Goal: Information Seeking & Learning: Get advice/opinions

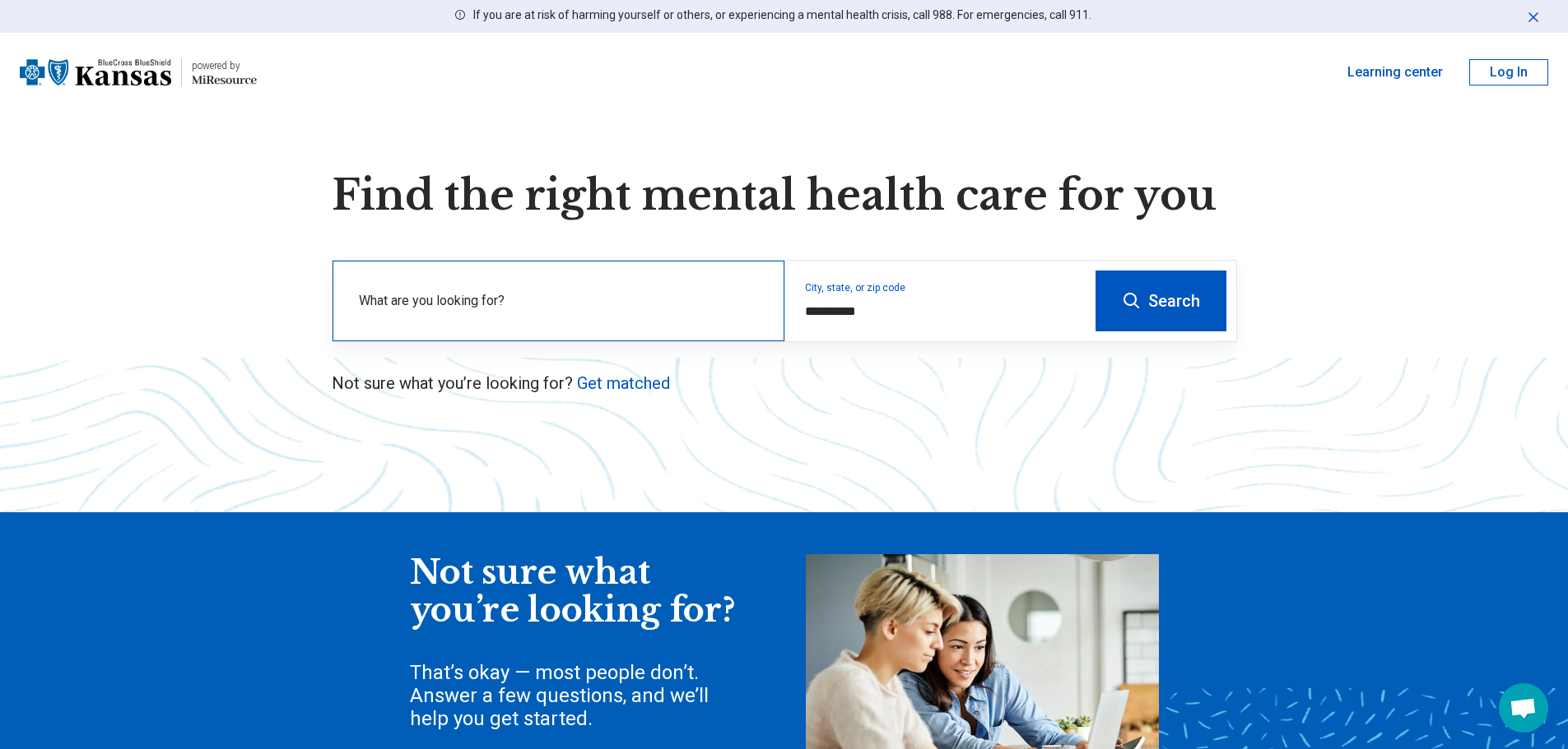
click at [551, 309] on label "What are you looking for?" at bounding box center [561, 301] width 406 height 19
click at [632, 384] on link "Get matched" at bounding box center [623, 383] width 93 height 19
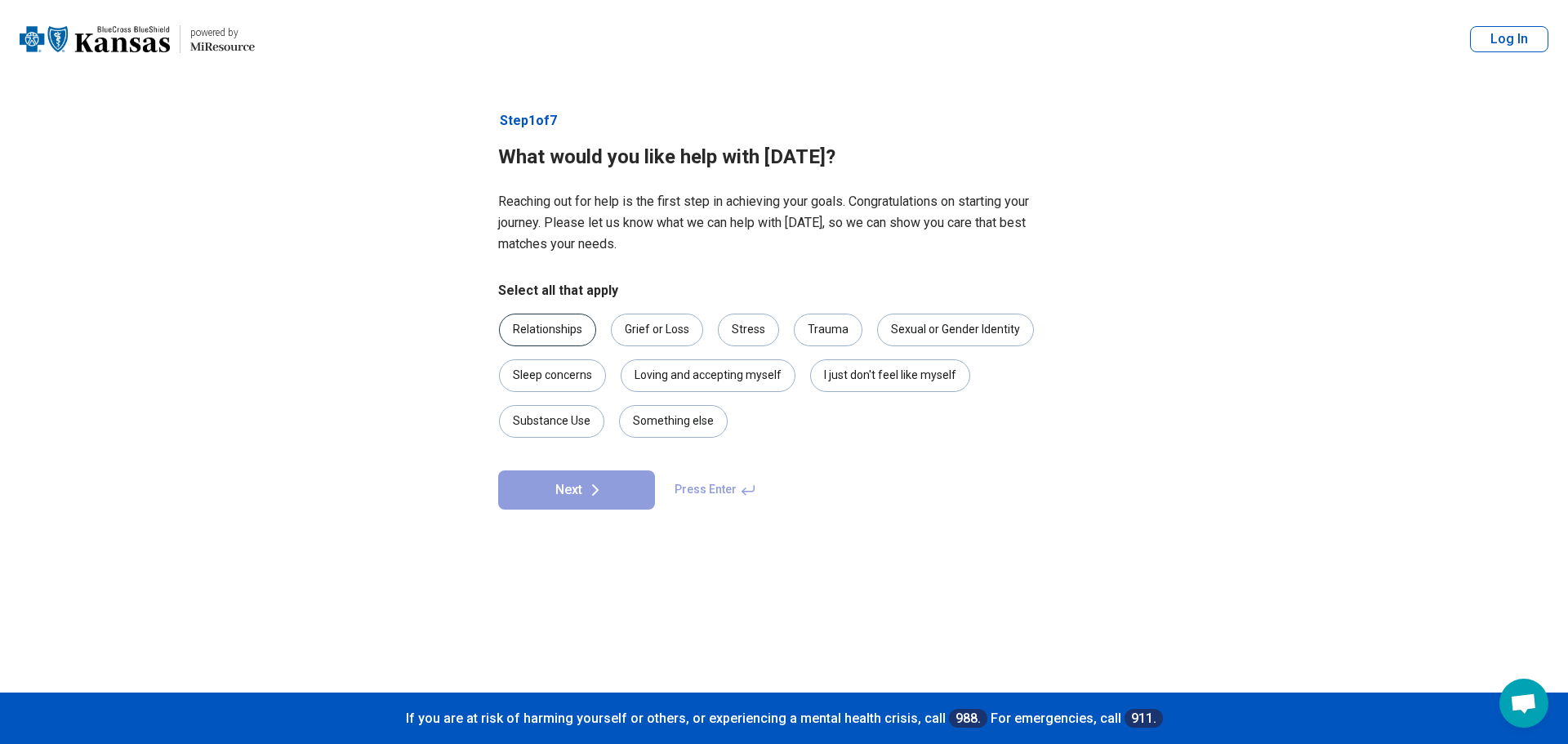
drag, startPoint x: 563, startPoint y: 328, endPoint x: 571, endPoint y: 331, distance: 8.5
click at [565, 331] on div "Relationships" at bounding box center [548, 330] width 98 height 33
click at [641, 329] on div "Grief or Loss" at bounding box center [657, 330] width 92 height 33
click at [750, 327] on div "Stress" at bounding box center [749, 330] width 61 height 33
click at [641, 489] on button "Next" at bounding box center [577, 489] width 157 height 39
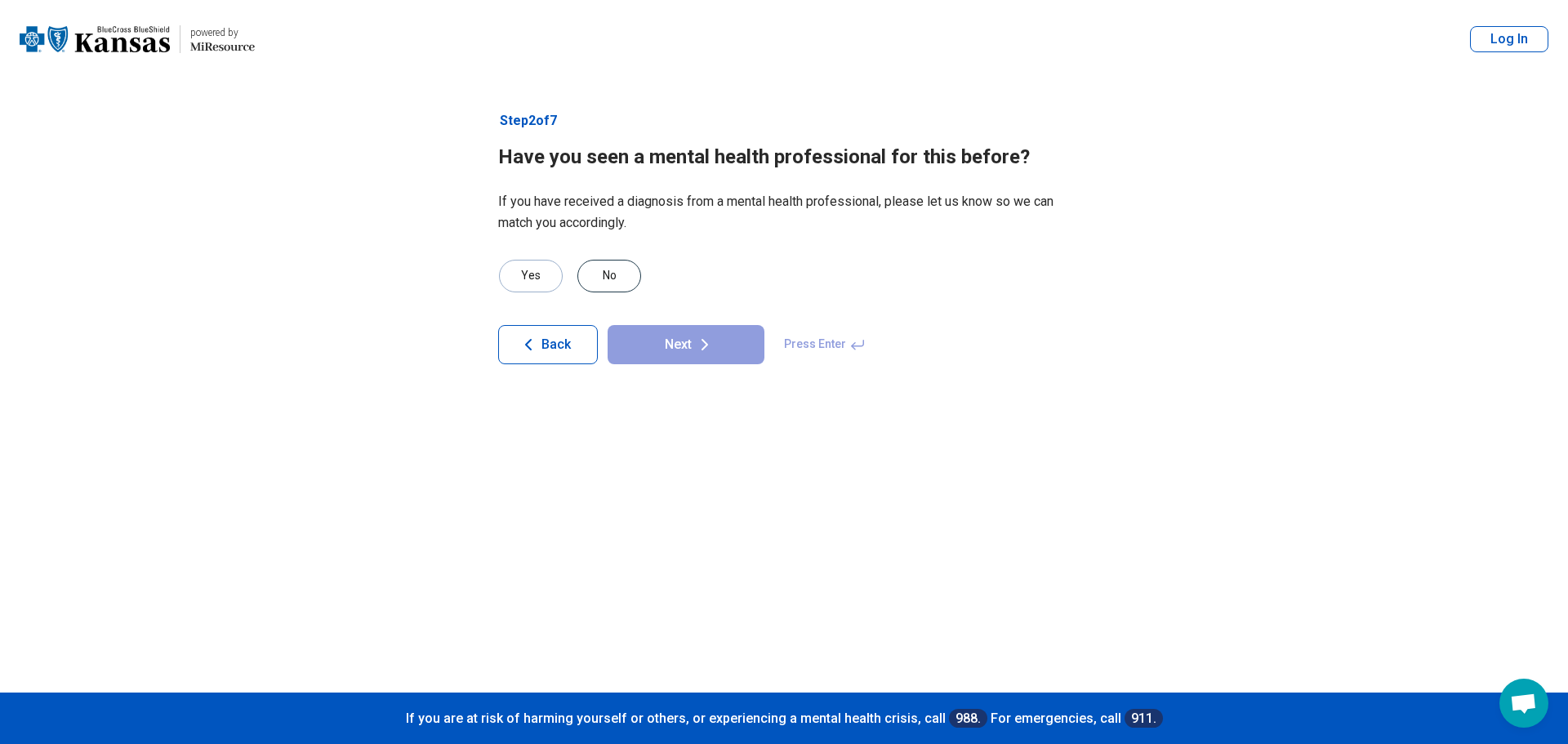
click at [617, 270] on div "No" at bounding box center [609, 276] width 64 height 33
click at [659, 337] on button "Next" at bounding box center [686, 345] width 157 height 39
click at [615, 280] on div "No" at bounding box center [609, 276] width 64 height 33
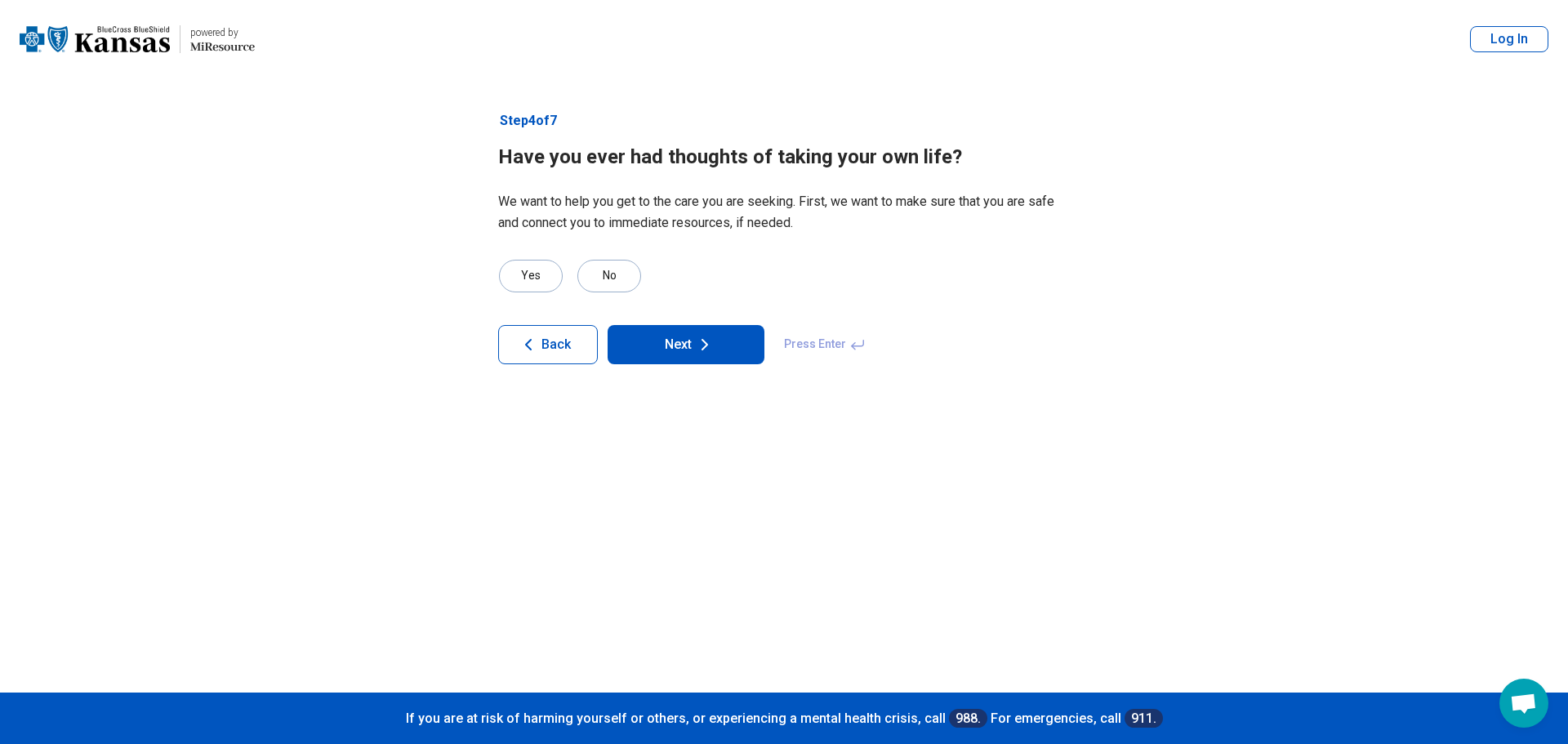
click at [673, 342] on button "Next" at bounding box center [686, 345] width 157 height 39
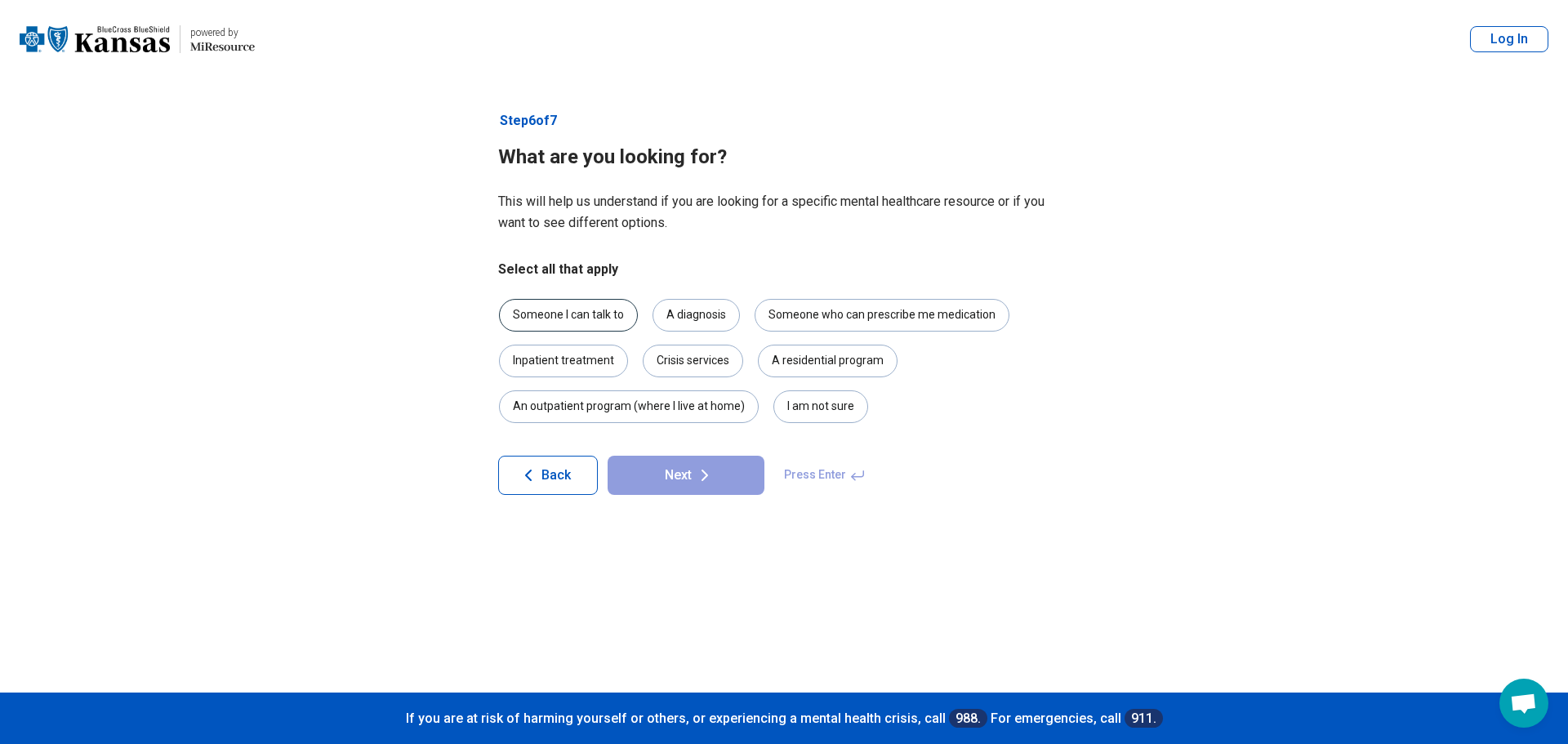
click at [611, 316] on div "Someone I can talk to" at bounding box center [568, 315] width 139 height 33
click at [738, 488] on button "Next" at bounding box center [686, 475] width 157 height 39
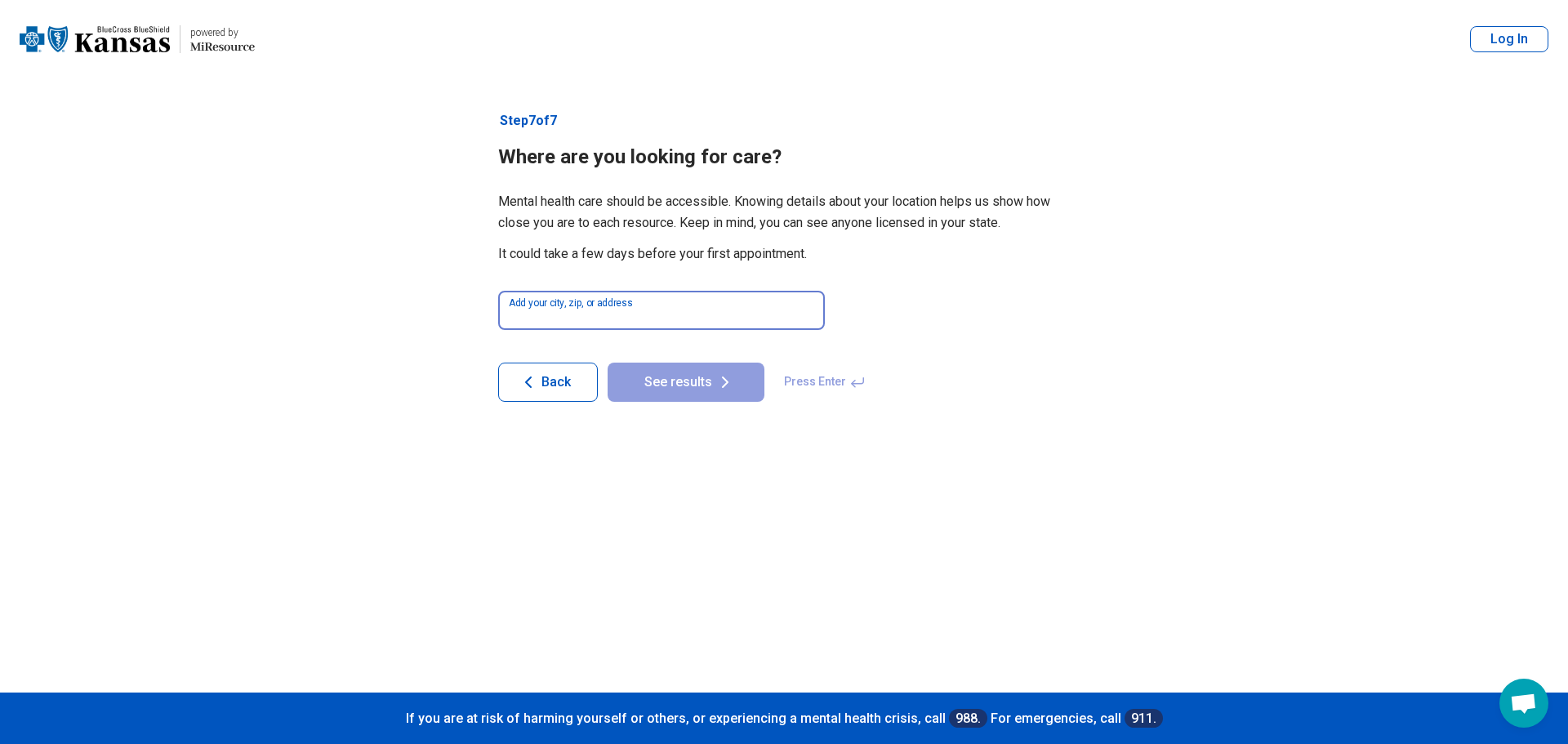
click at [690, 316] on input at bounding box center [661, 310] width 326 height 39
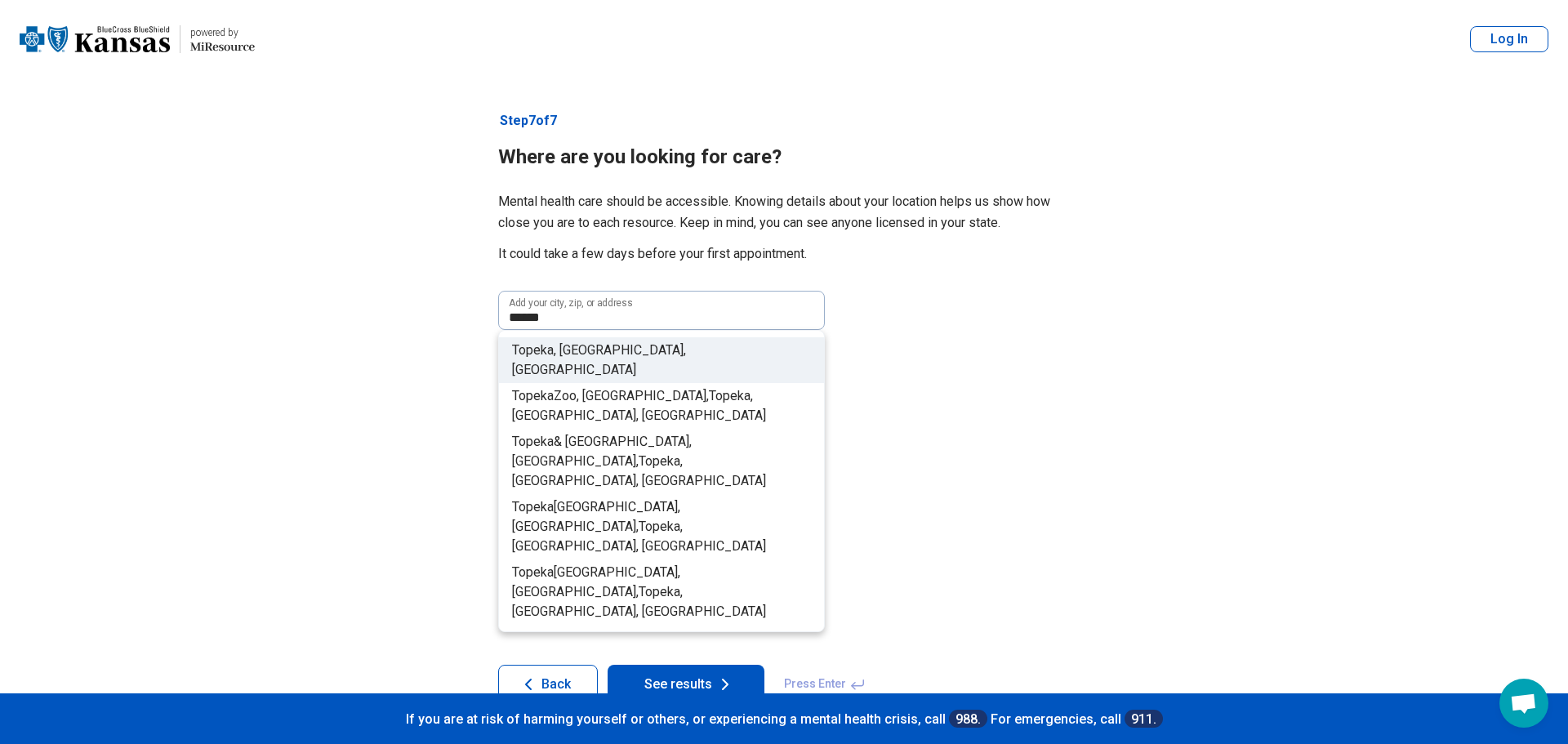
click at [610, 349] on li "Topeka , [GEOGRAPHIC_DATA], [GEOGRAPHIC_DATA]" at bounding box center [661, 360] width 325 height 46
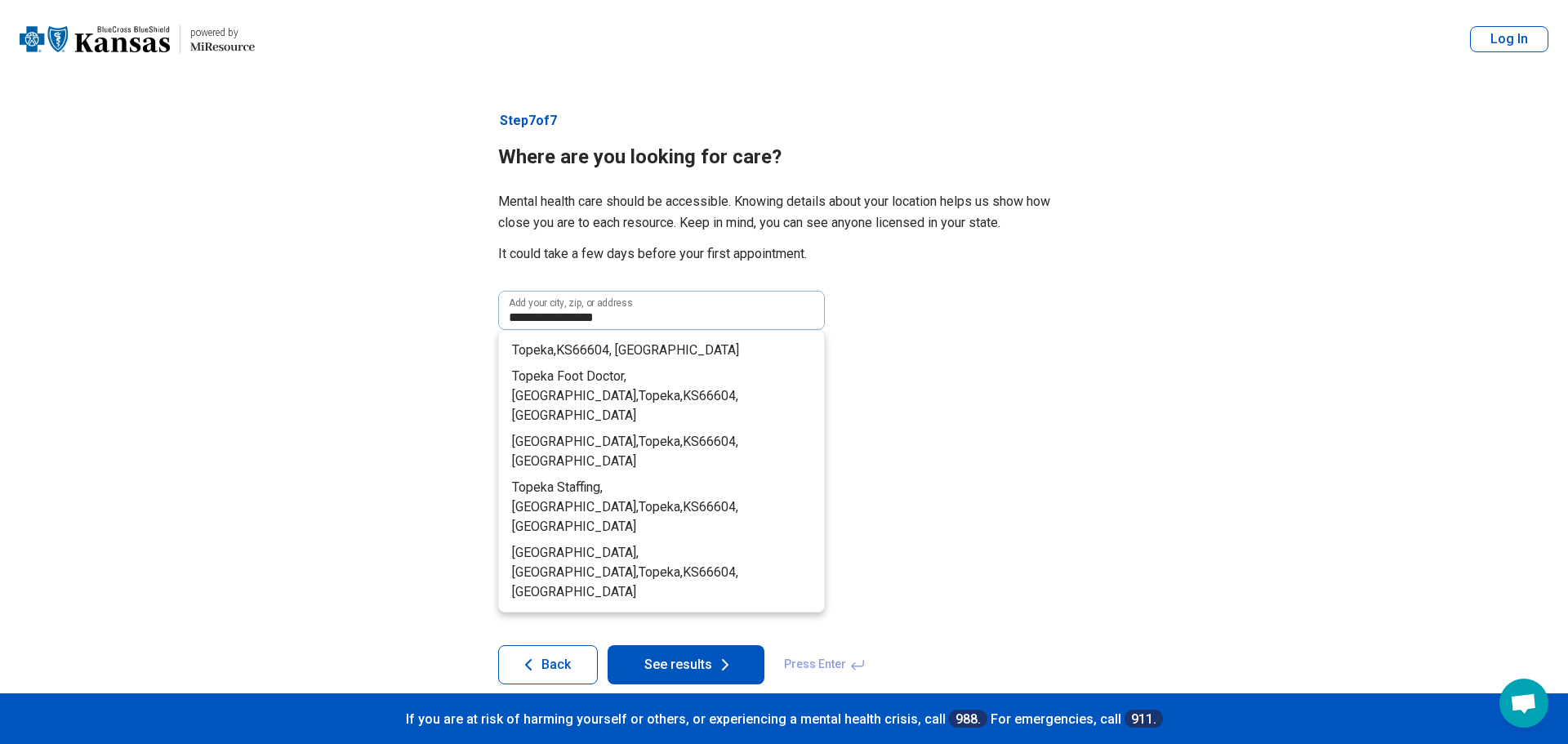
click at [610, 353] on span "66604" at bounding box center [591, 350] width 36 height 15
type input "**********"
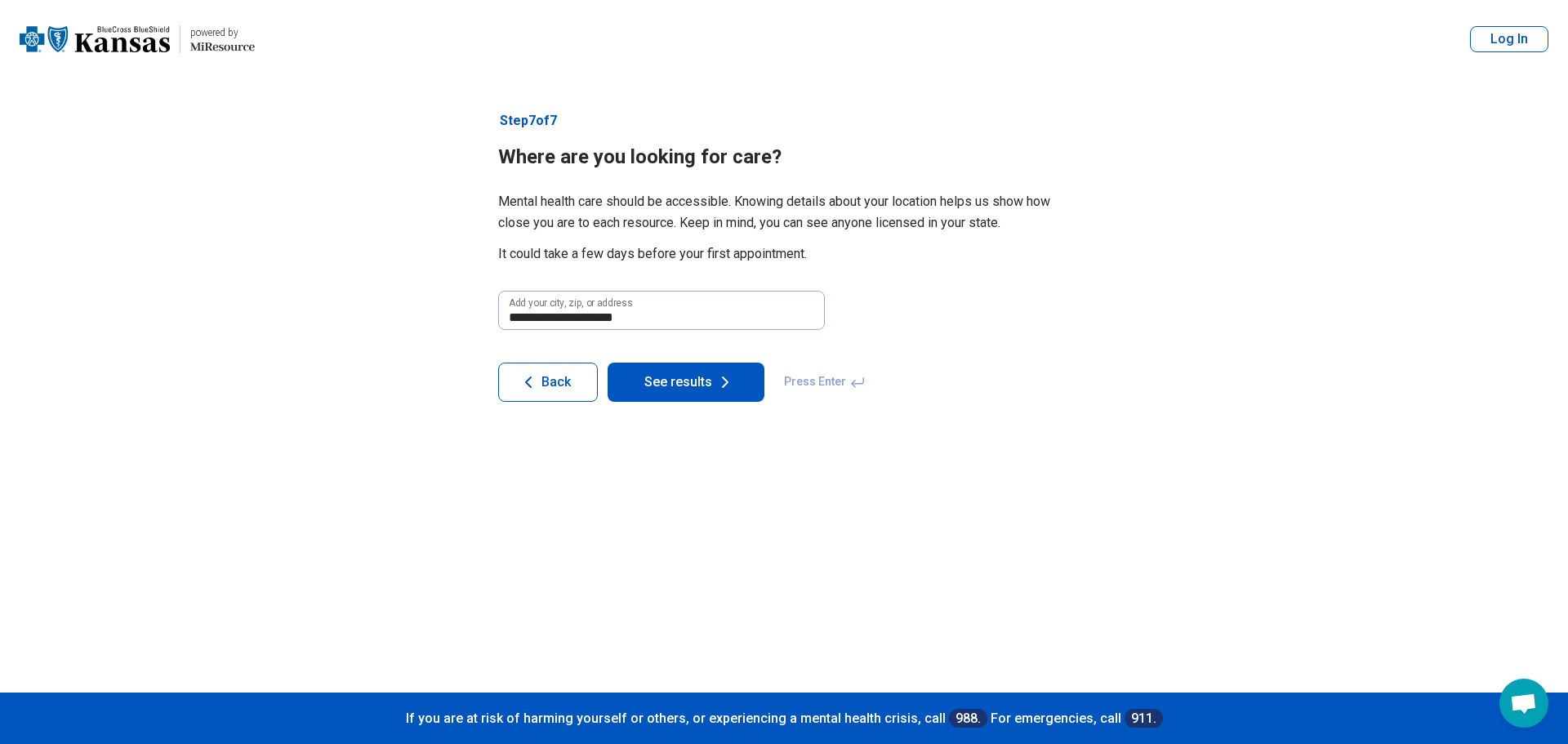
click at [683, 368] on button "See results" at bounding box center [686, 382] width 157 height 39
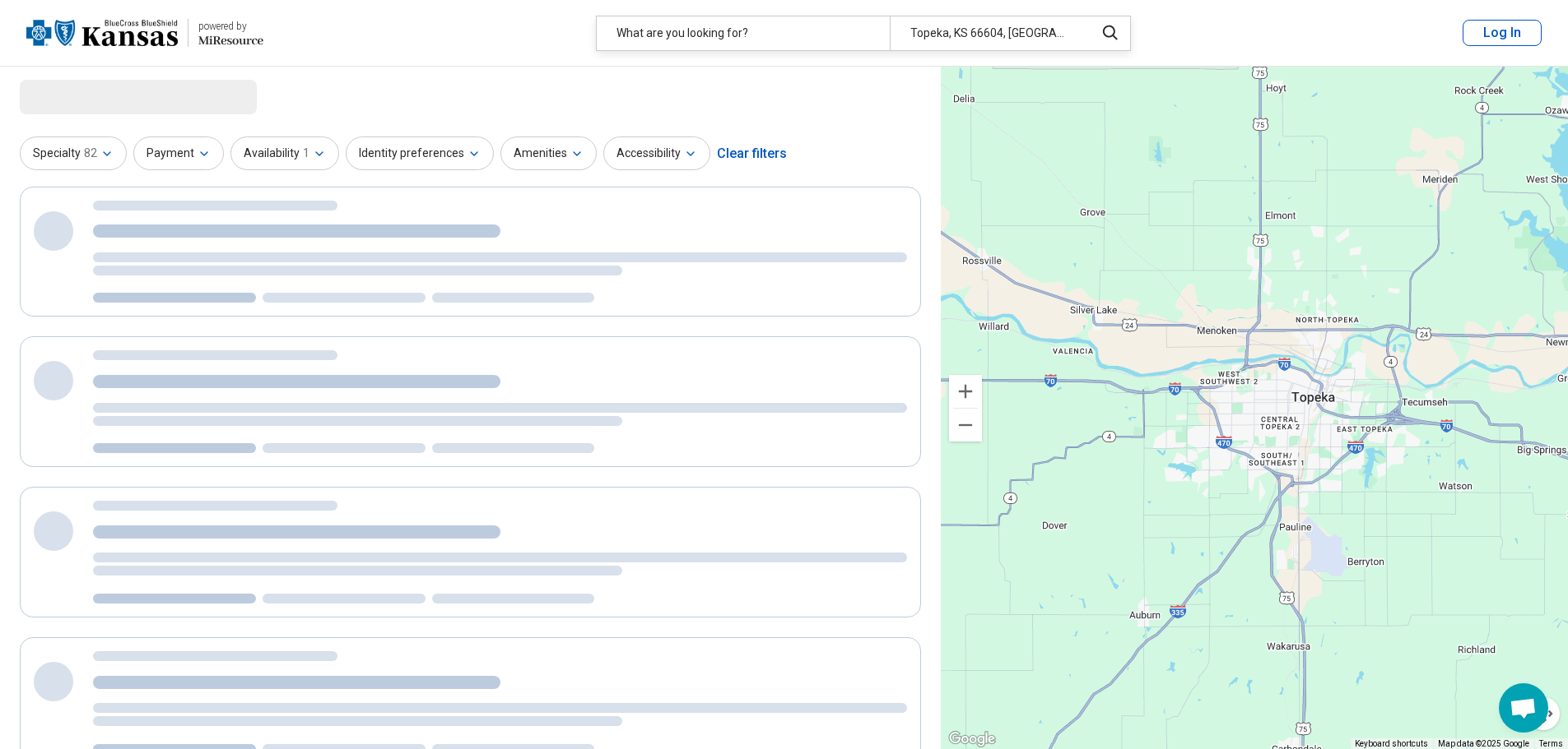
select select "***"
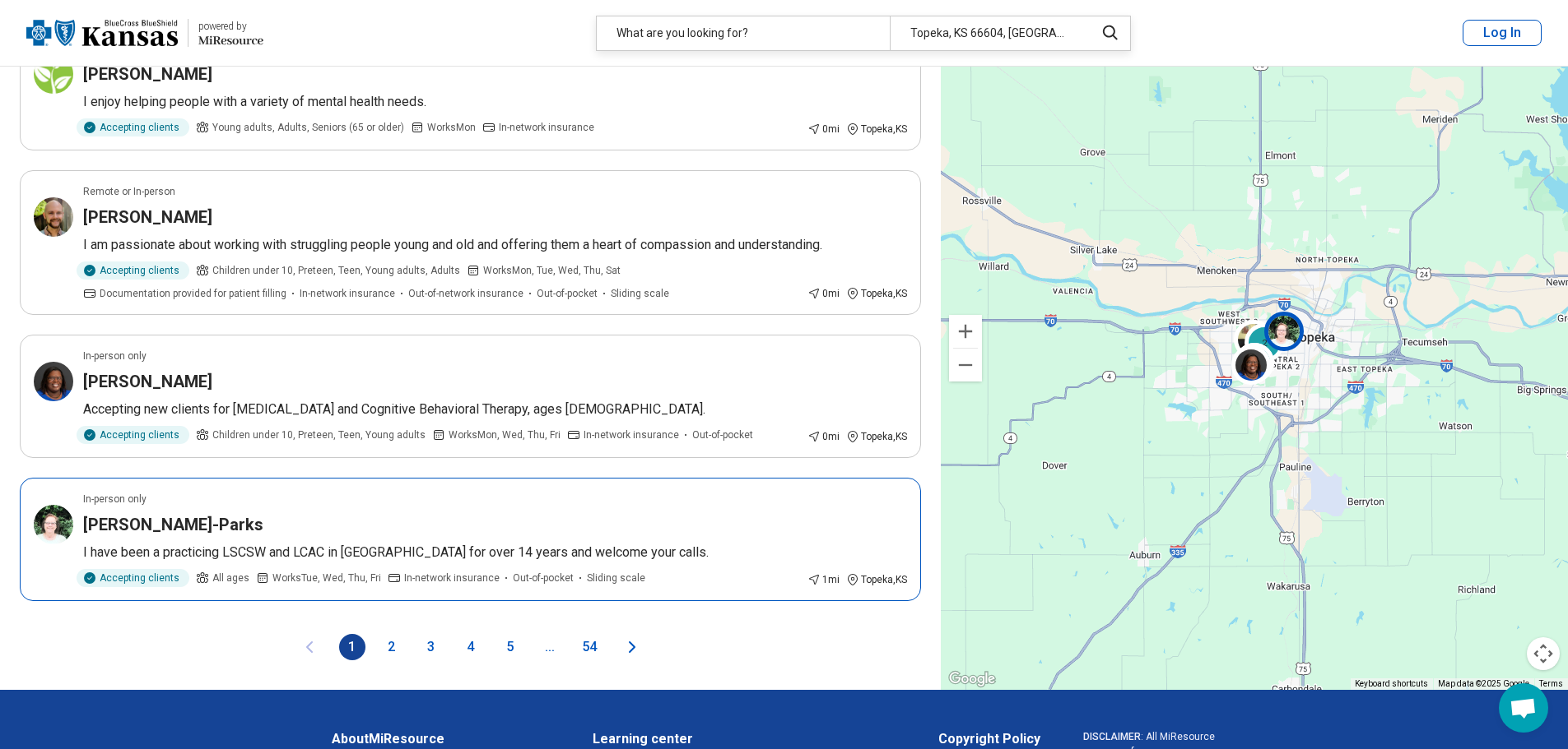
scroll to position [2796, 0]
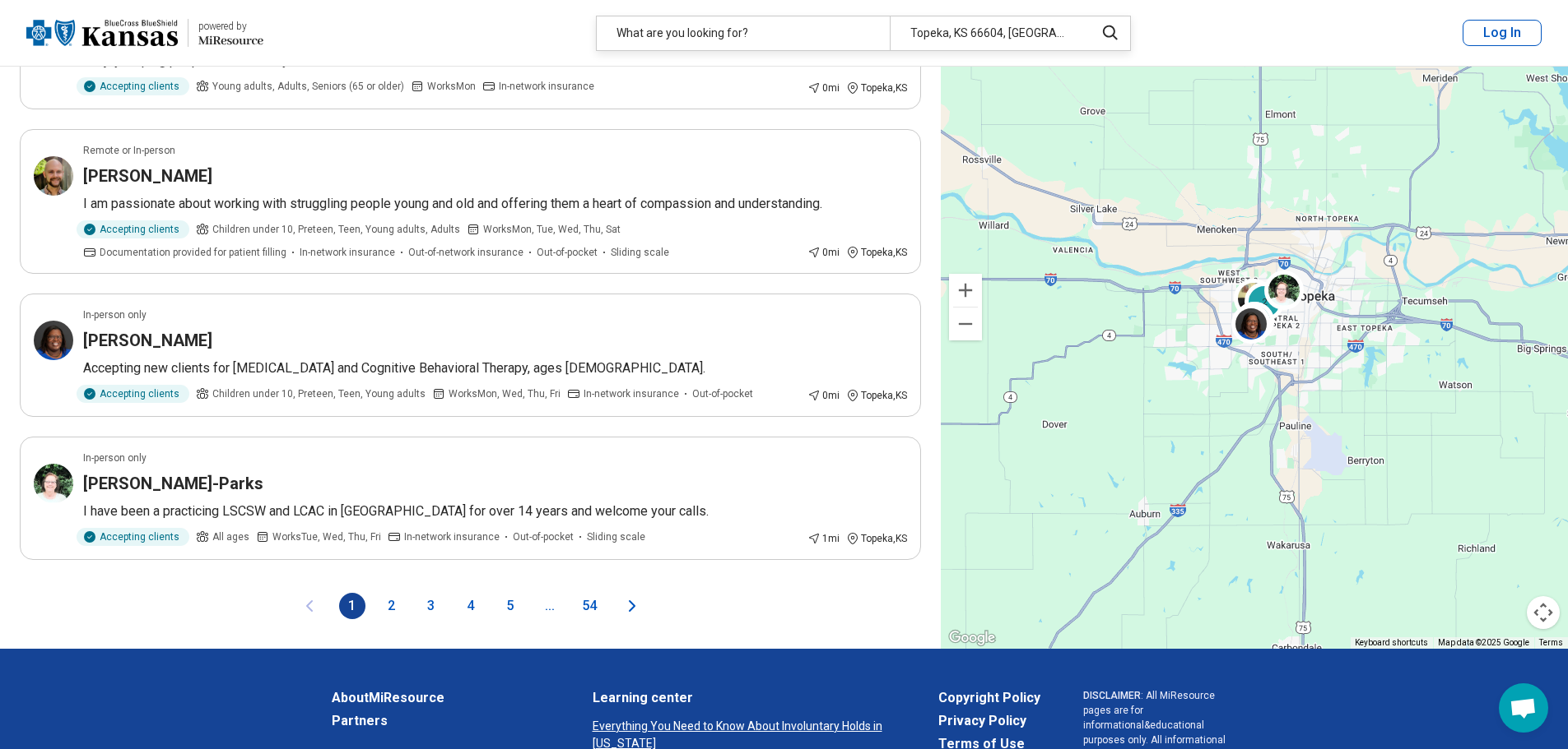
click at [390, 593] on button "2" at bounding box center [392, 605] width 26 height 26
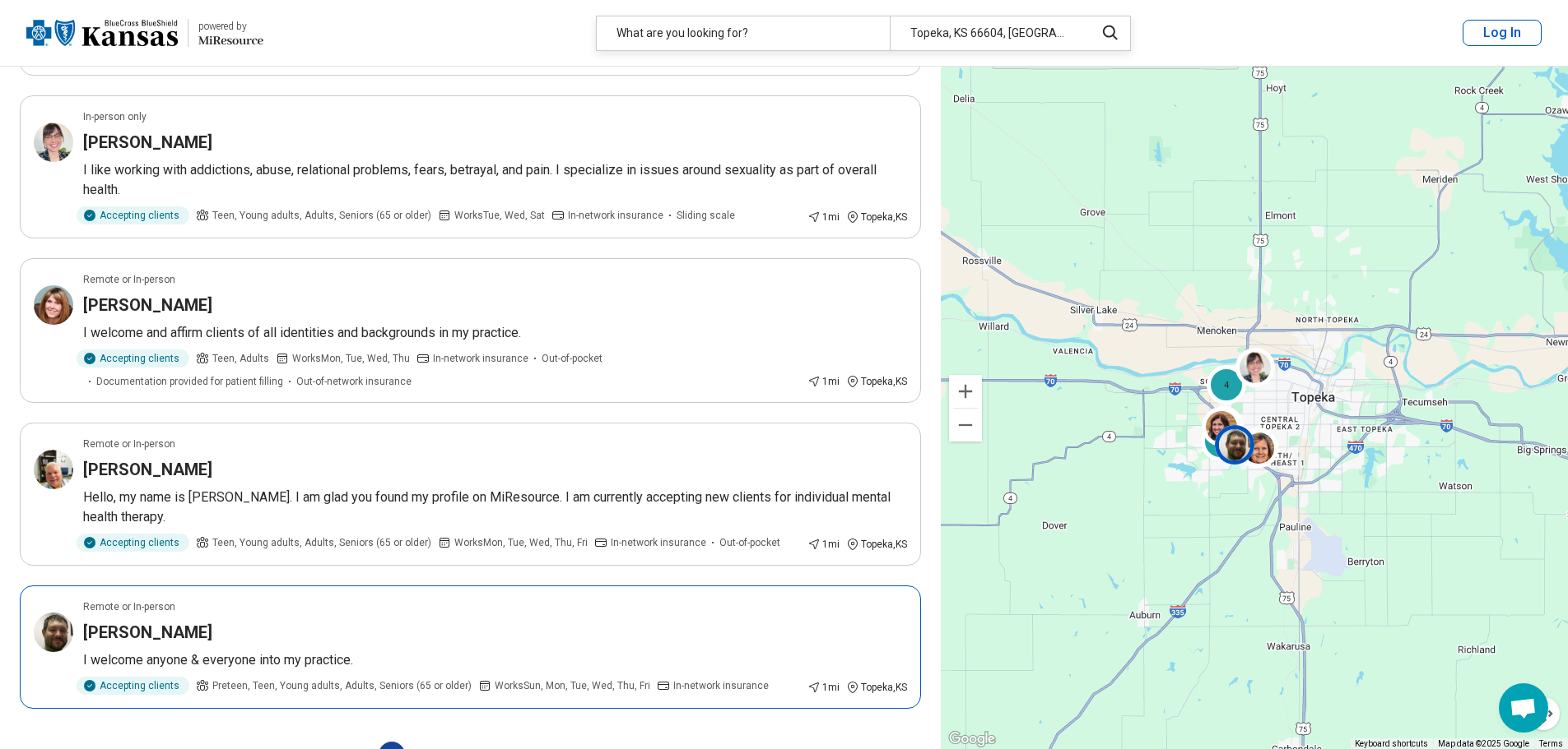
scroll to position [2633, 0]
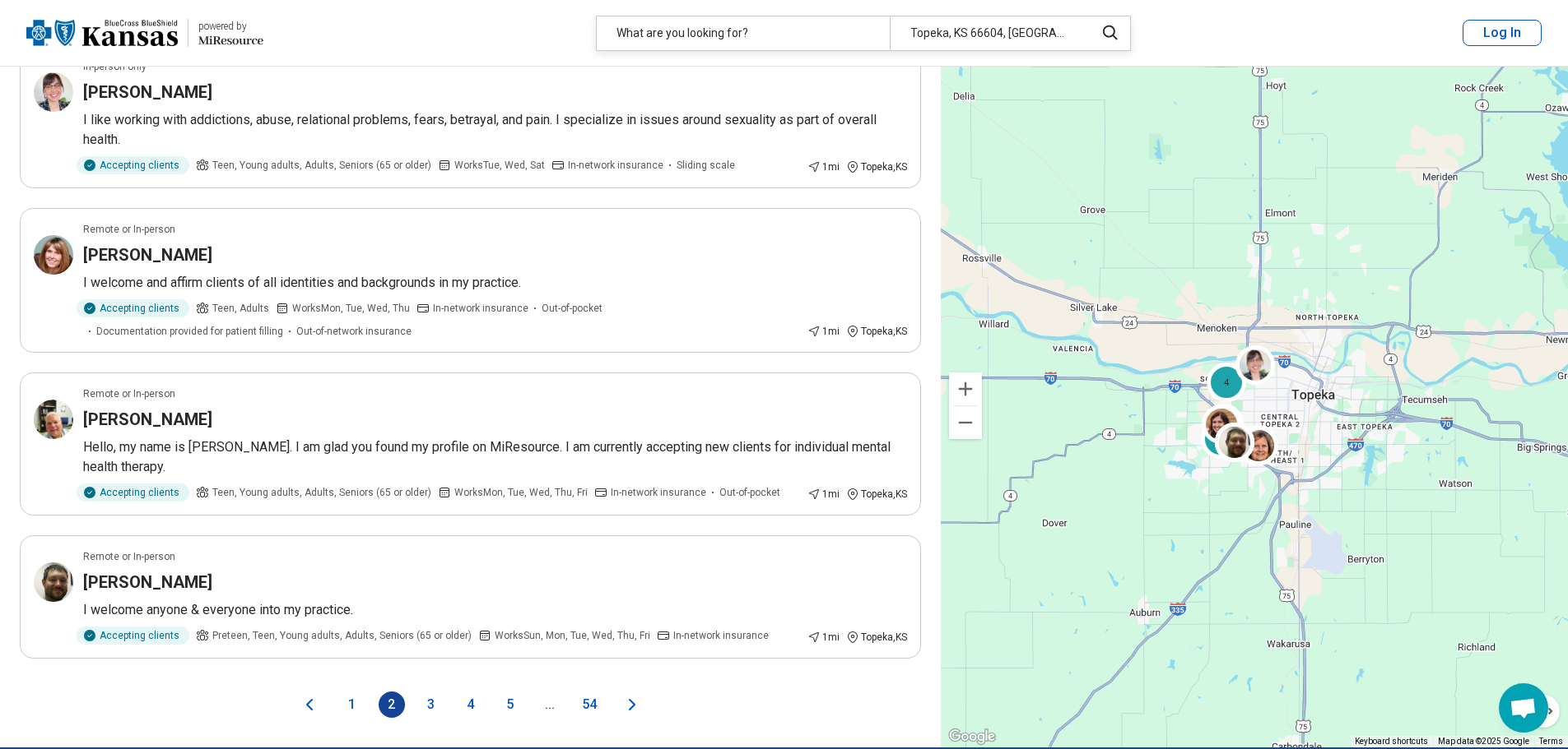
click at [436, 692] on button "3" at bounding box center [430, 705] width 26 height 26
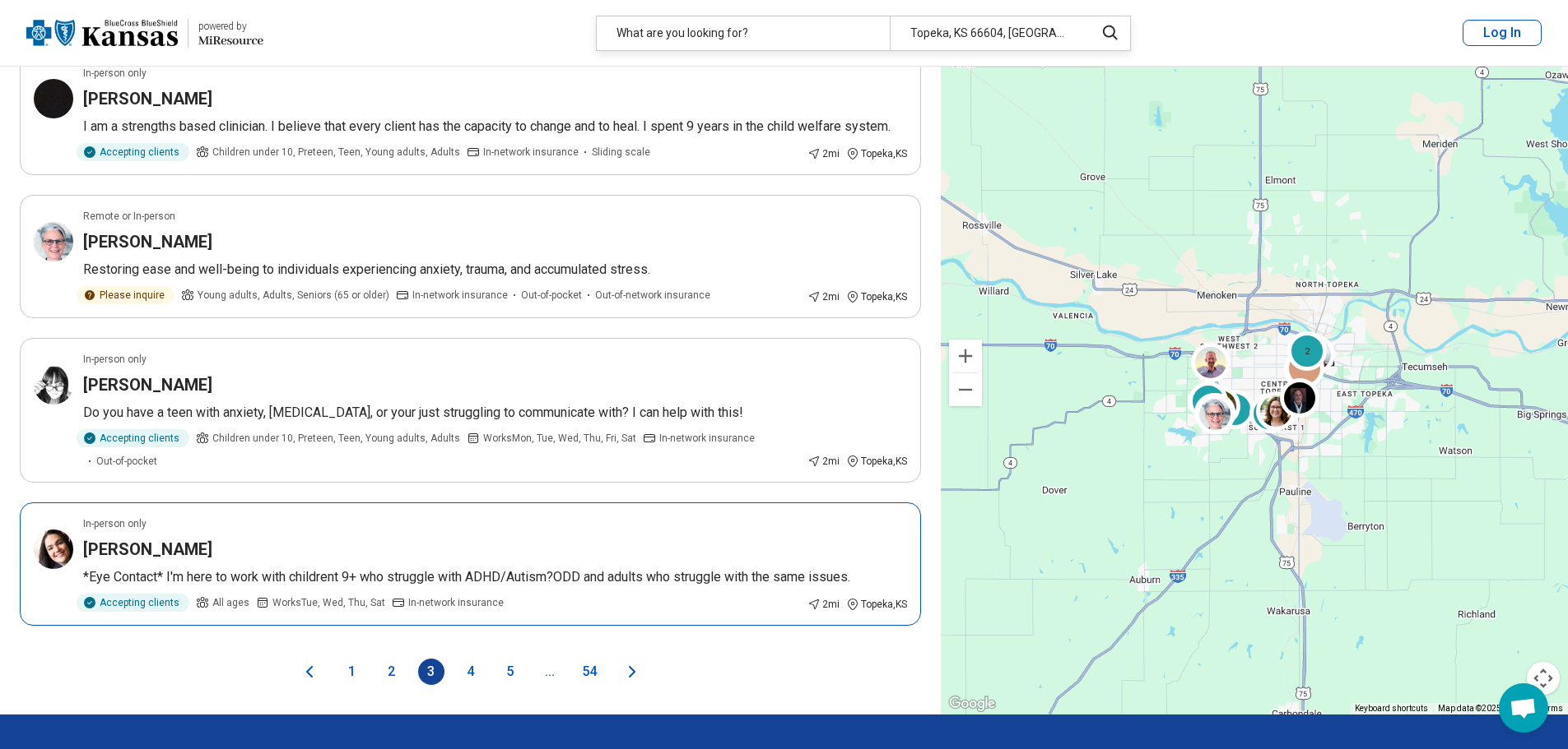
scroll to position [2715, 0]
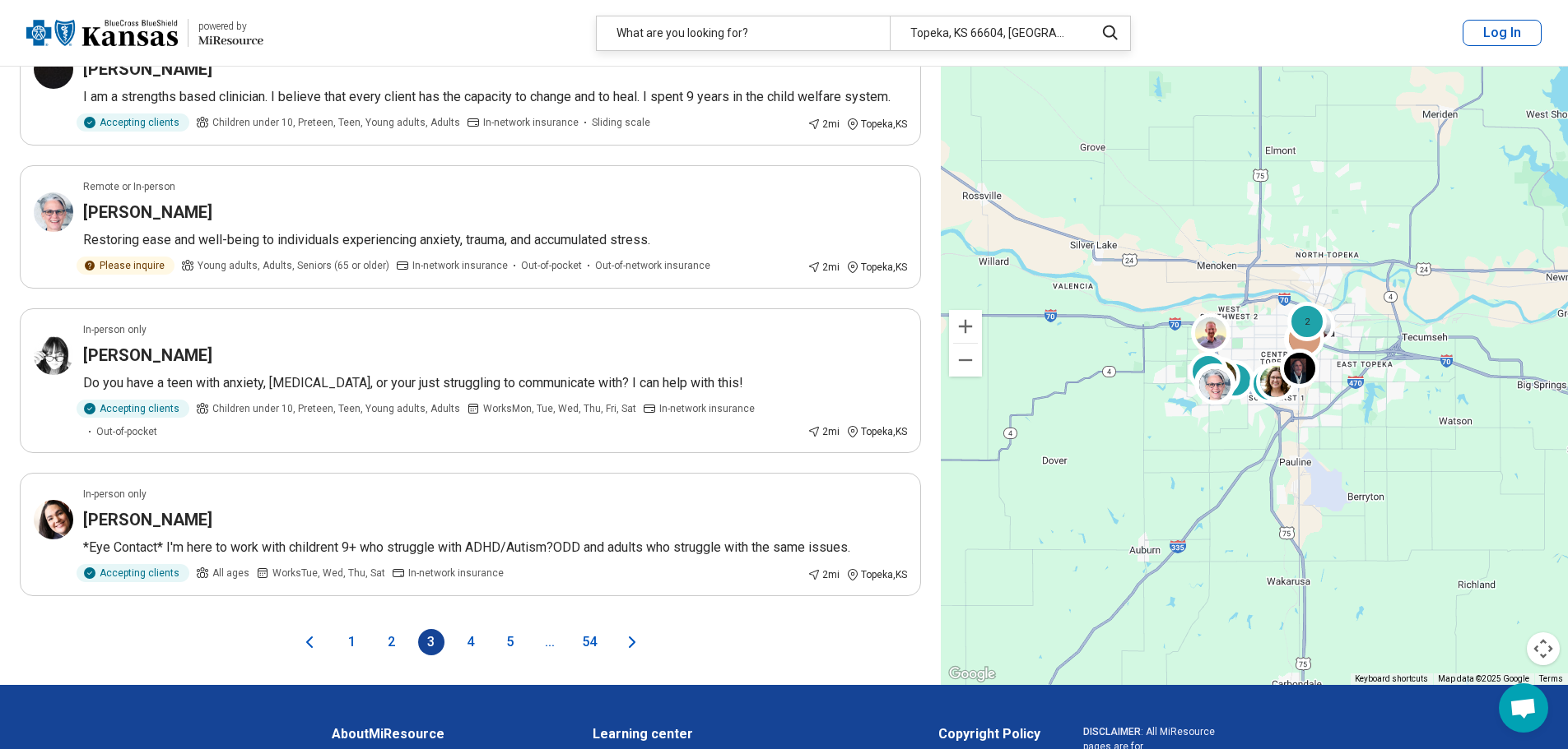
click at [470, 642] on button "4" at bounding box center [470, 642] width 26 height 26
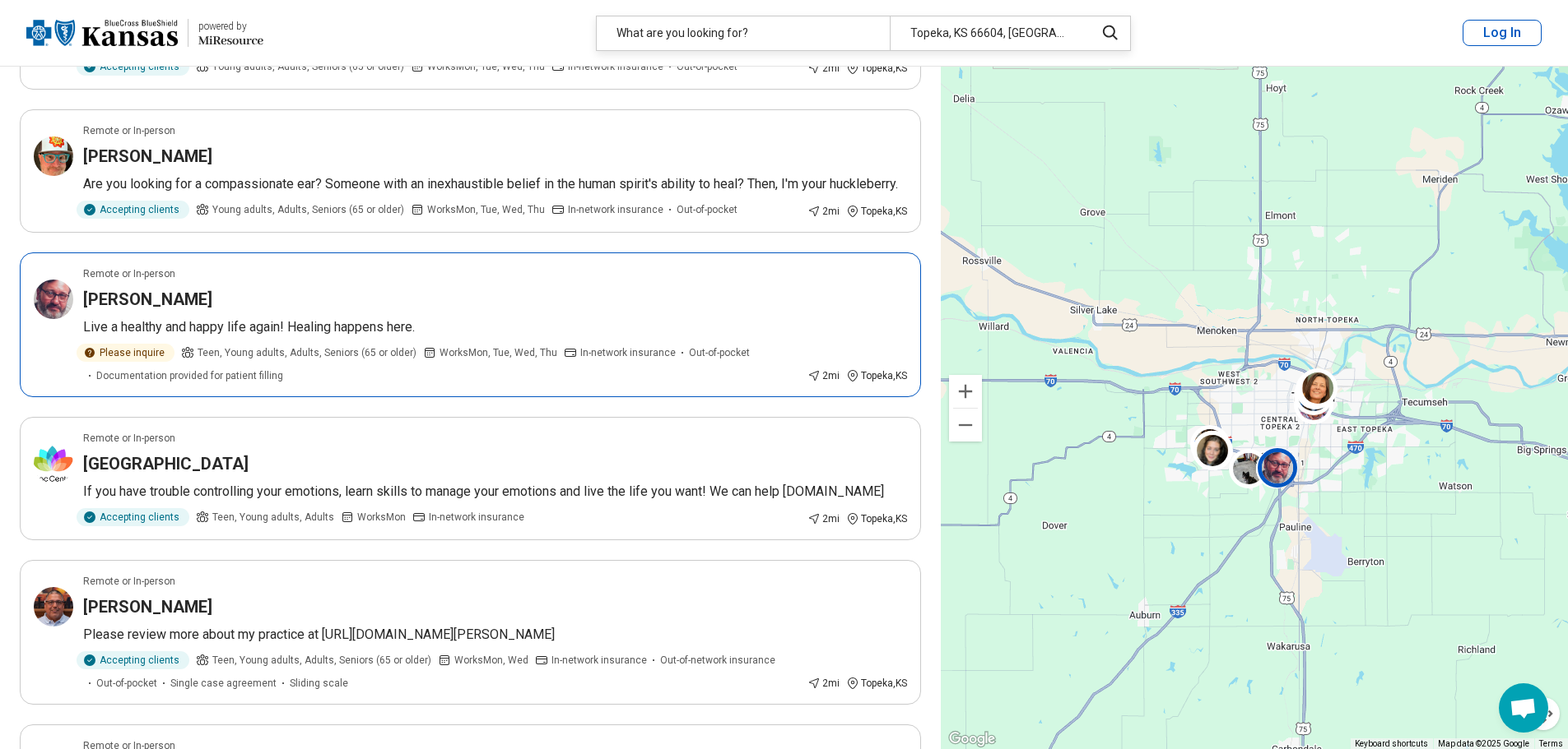
scroll to position [1892, 0]
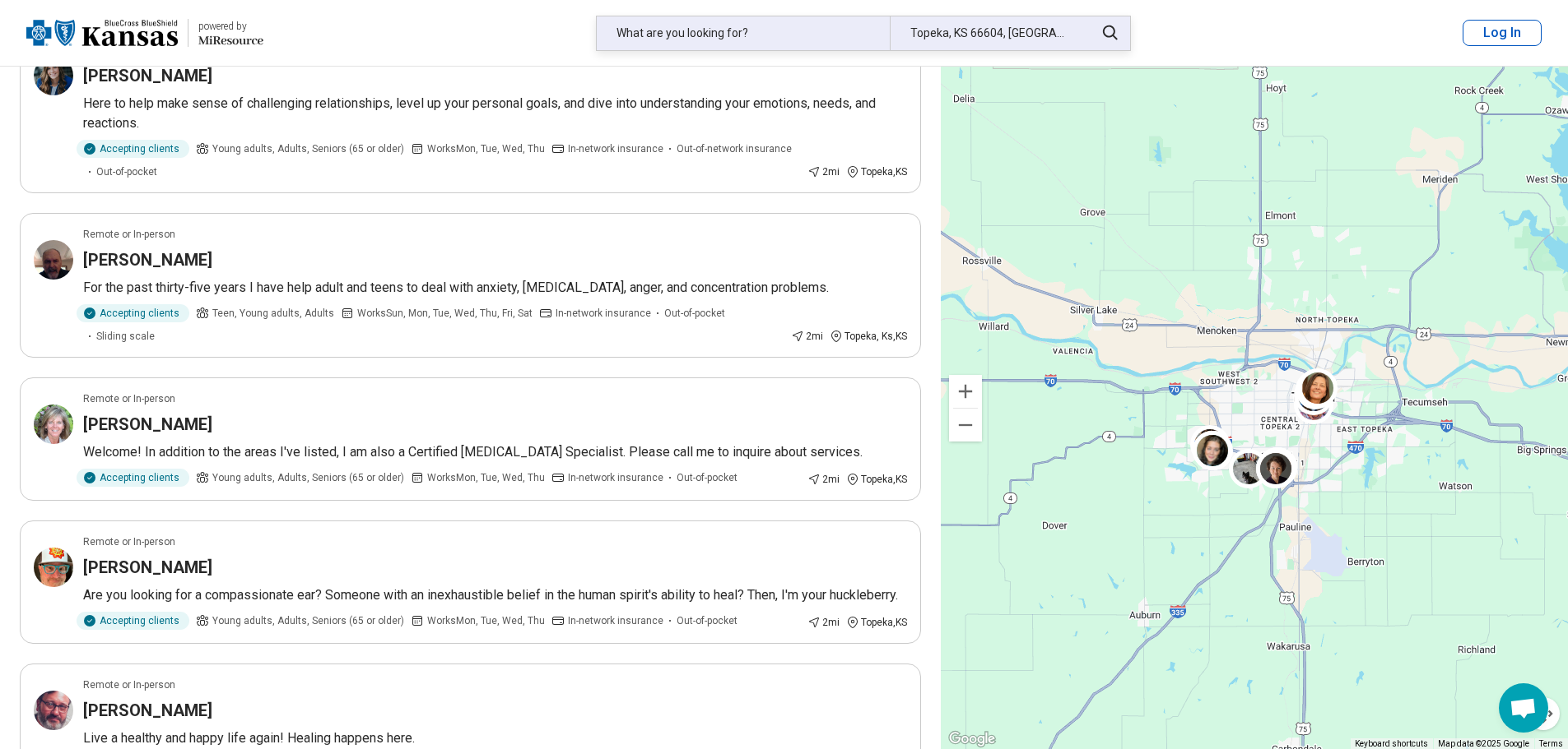
click at [770, 31] on div "What are you looking for?" at bounding box center [743, 33] width 293 height 34
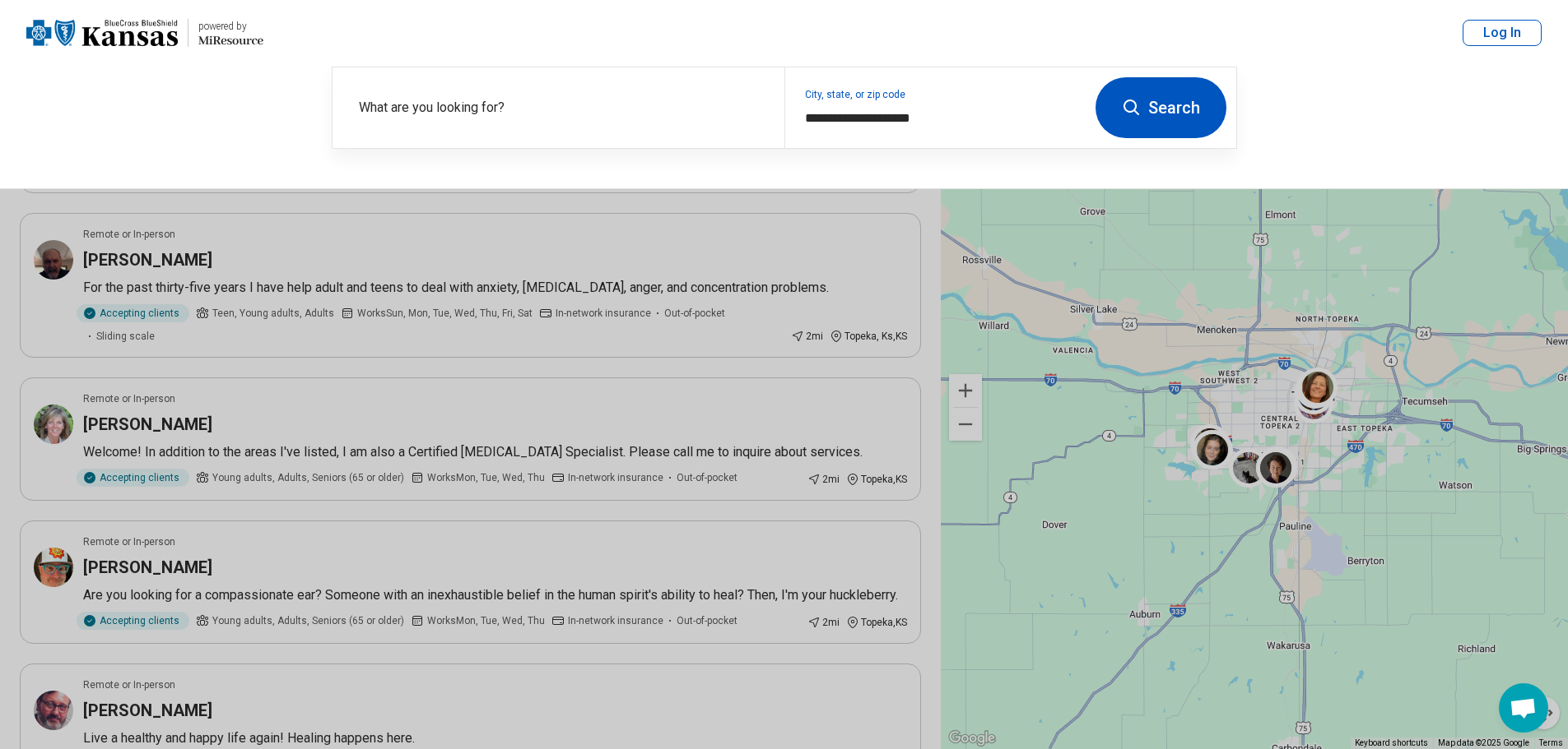
drag, startPoint x: 523, startPoint y: 104, endPoint x: 306, endPoint y: 136, distance: 219.3
click at [300, 122] on div "**********" at bounding box center [784, 127] width 1568 height 123
click at [531, 99] on label "What are you looking for?" at bounding box center [561, 108] width 406 height 19
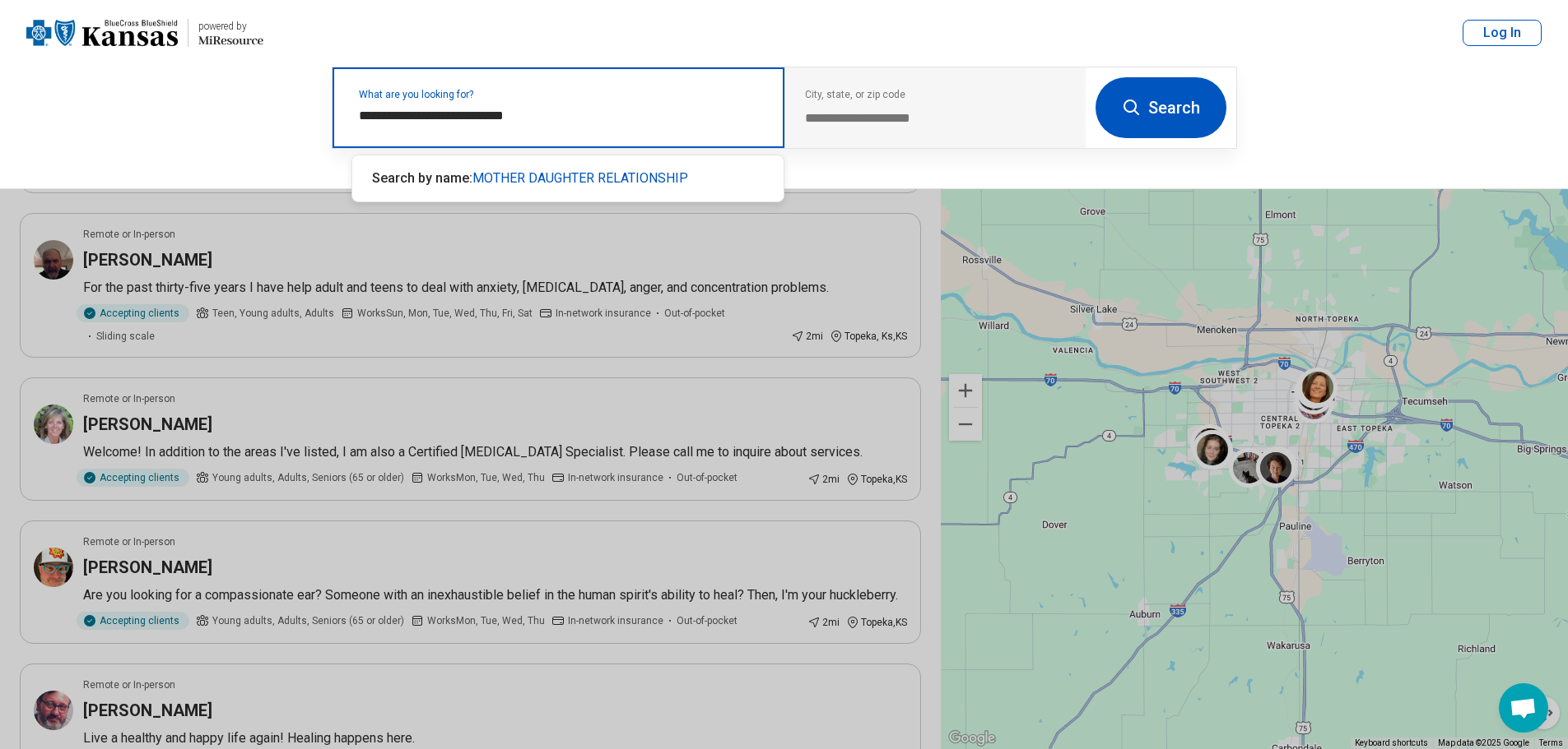
type input "**********"
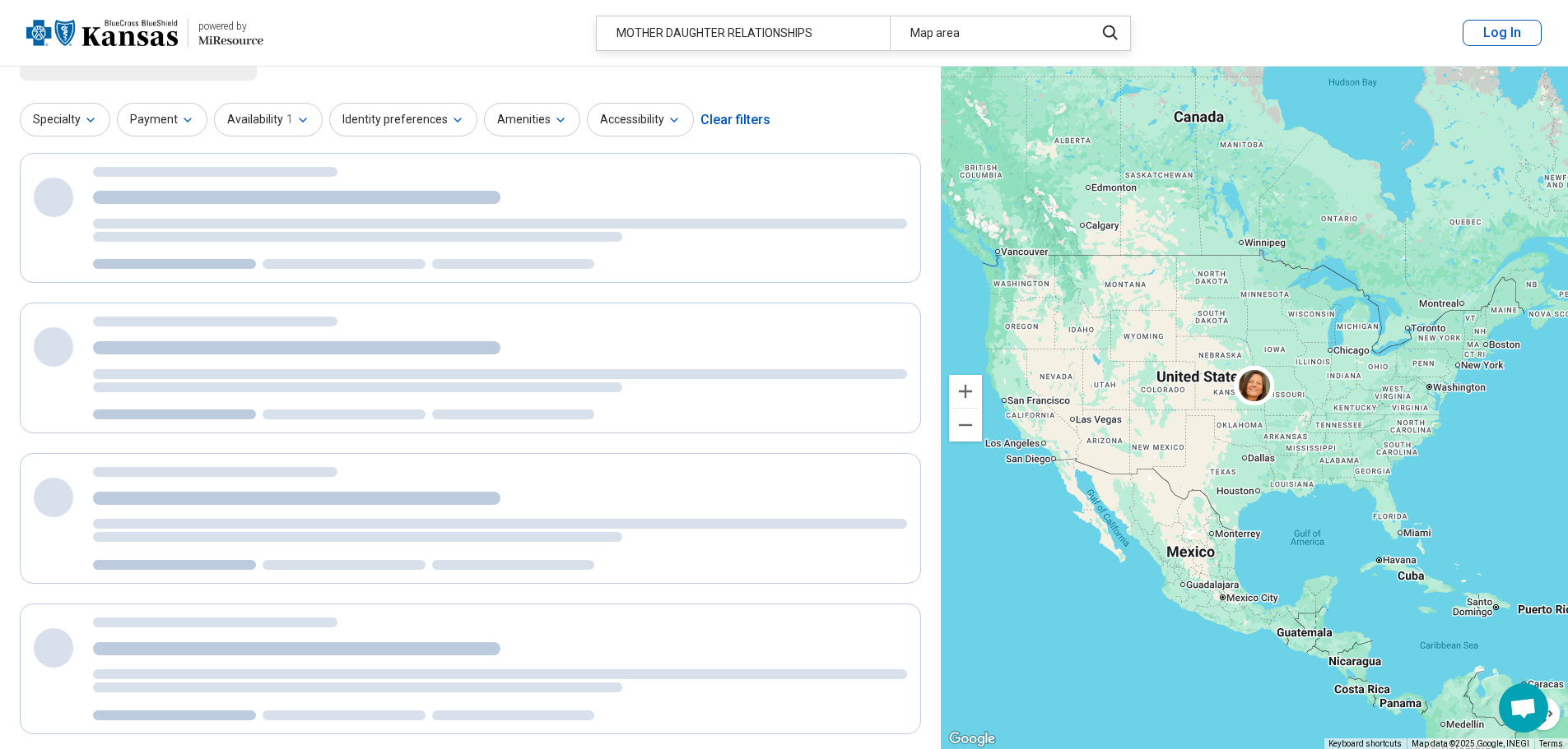
scroll to position [0, 0]
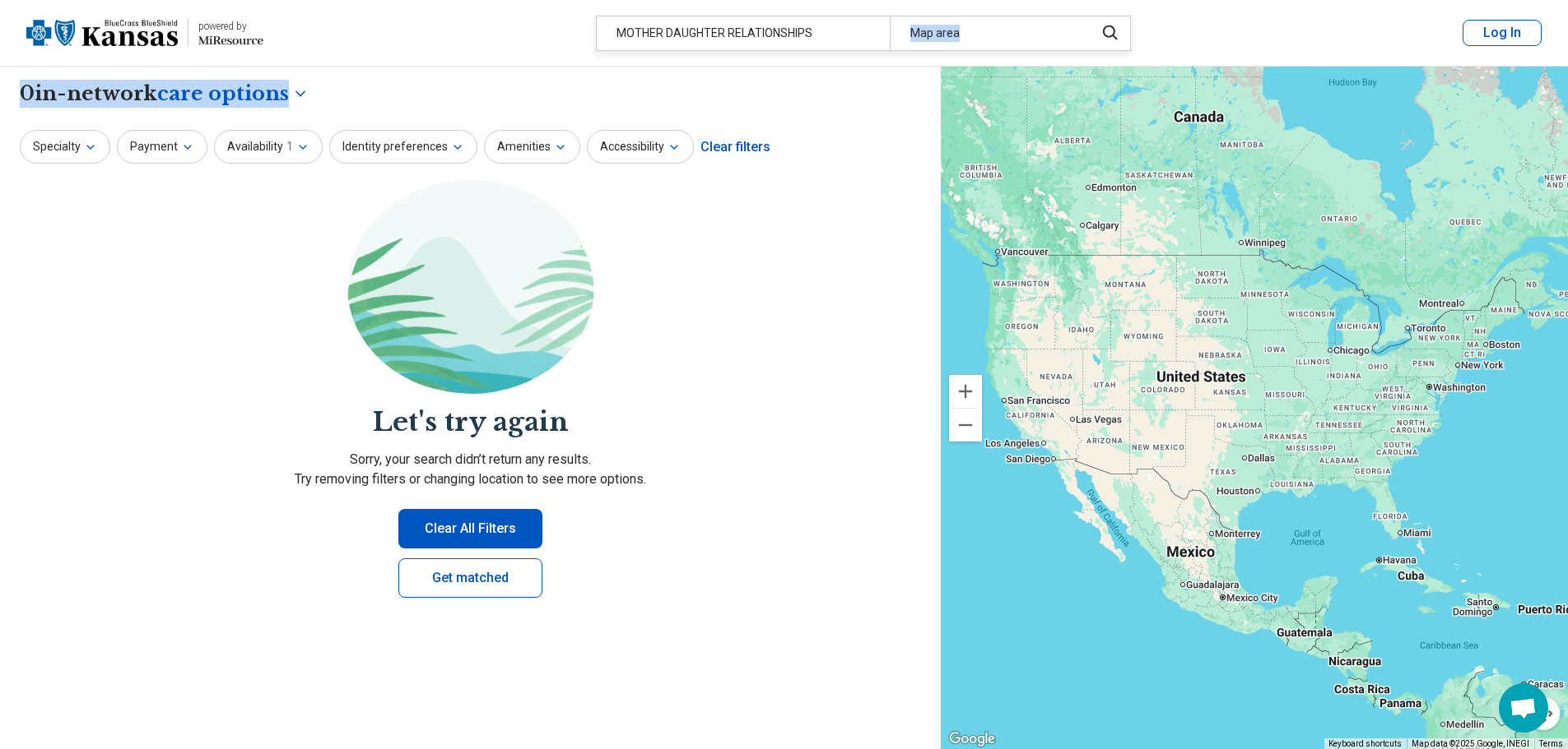
drag, startPoint x: 844, startPoint y: 25, endPoint x: 531, endPoint y: 70, distance: 316.2
click at [531, 70] on section "**********" at bounding box center [784, 599] width 1568 height 1198
click at [515, 524] on button "Clear All Filters" at bounding box center [470, 528] width 144 height 40
click at [473, 580] on link "Get matched" at bounding box center [470, 577] width 144 height 40
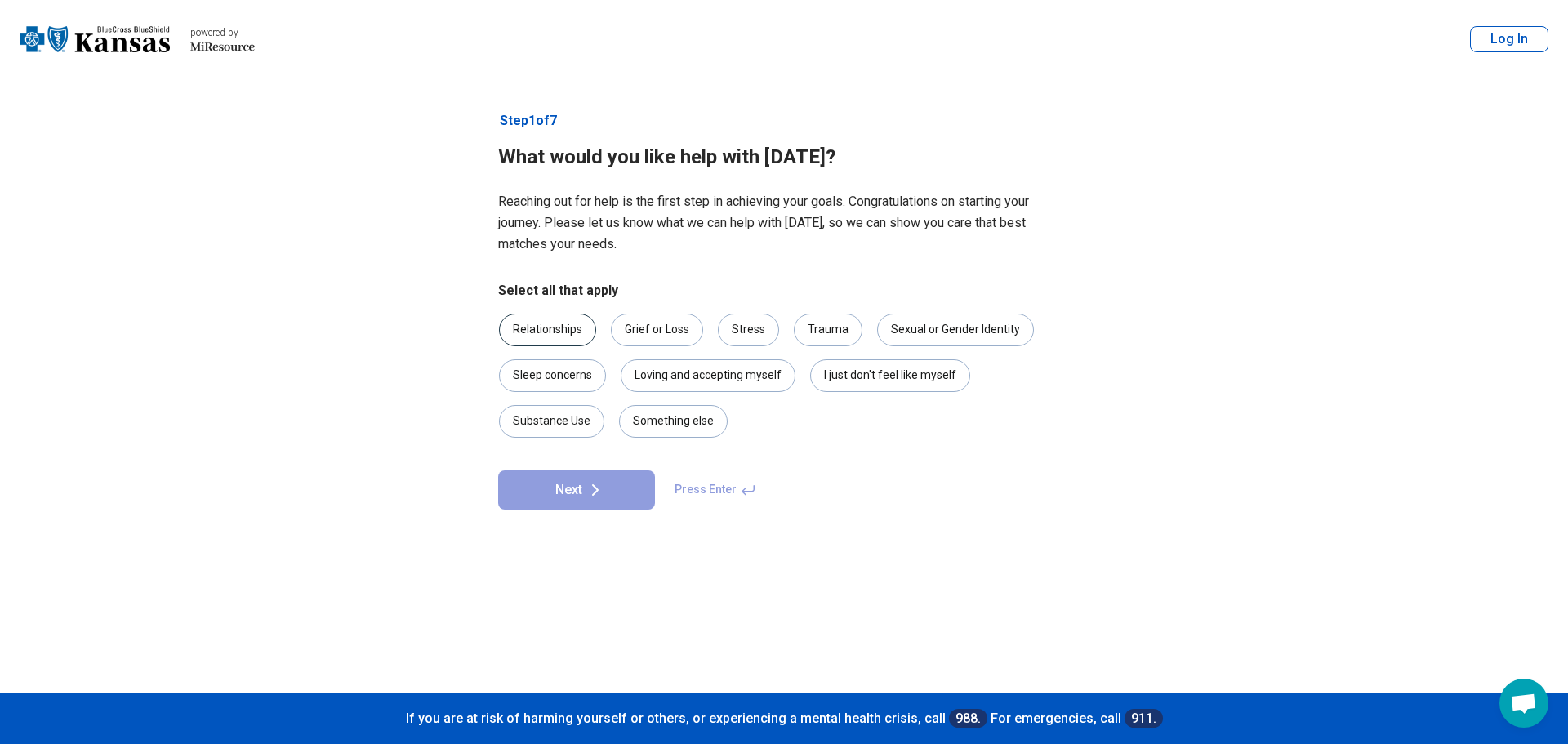
click at [556, 335] on div "Relationships" at bounding box center [548, 330] width 98 height 33
click at [659, 335] on div "Grief or Loss" at bounding box center [657, 330] width 92 height 33
click at [746, 325] on div "Stress" at bounding box center [749, 330] width 61 height 33
click at [912, 333] on div "Sexual or Gender Identity" at bounding box center [955, 330] width 157 height 33
click at [599, 493] on icon at bounding box center [595, 490] width 19 height 19
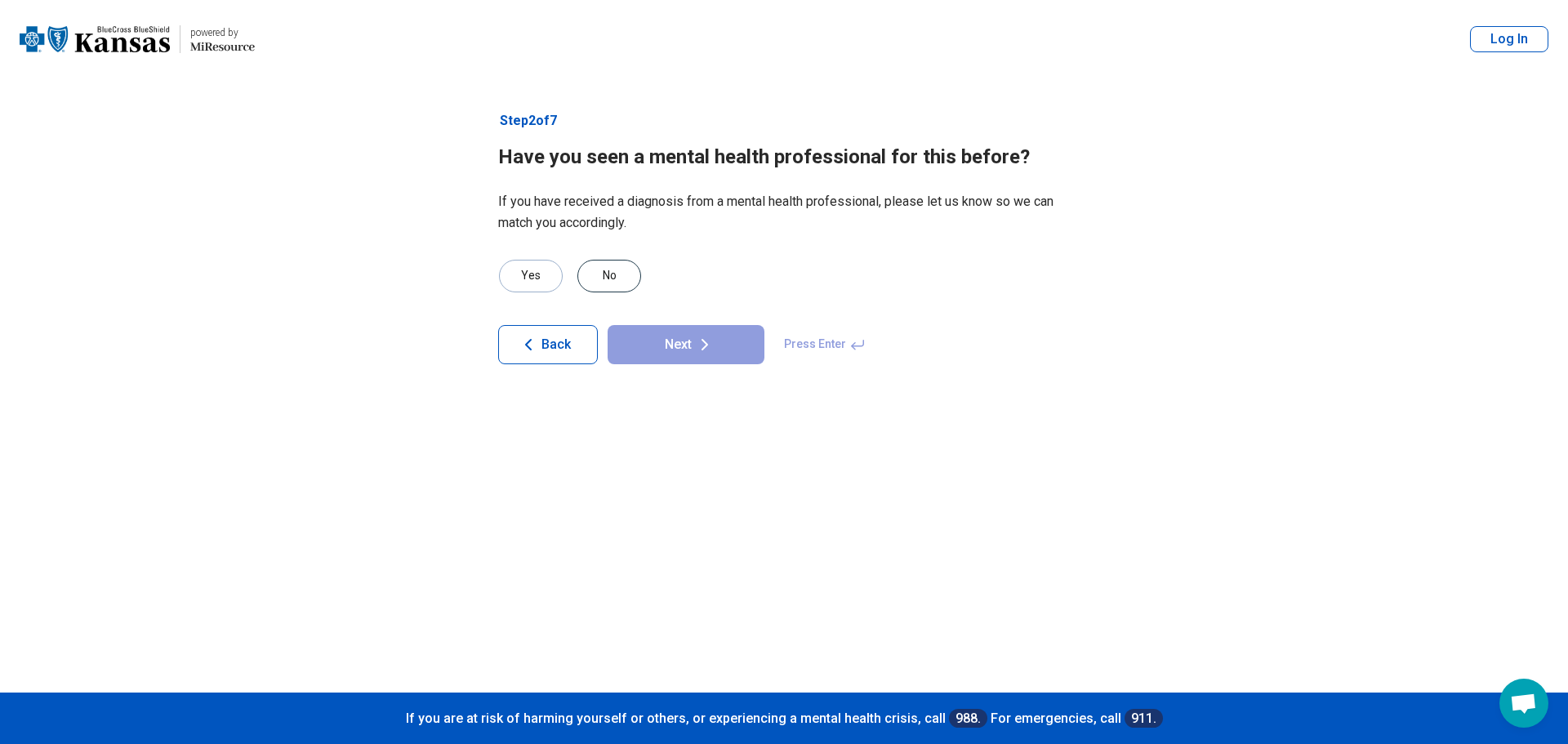
click at [614, 273] on div "No" at bounding box center [609, 276] width 64 height 33
click at [672, 339] on button "Next" at bounding box center [686, 345] width 157 height 39
click at [604, 274] on div "No" at bounding box center [609, 276] width 64 height 33
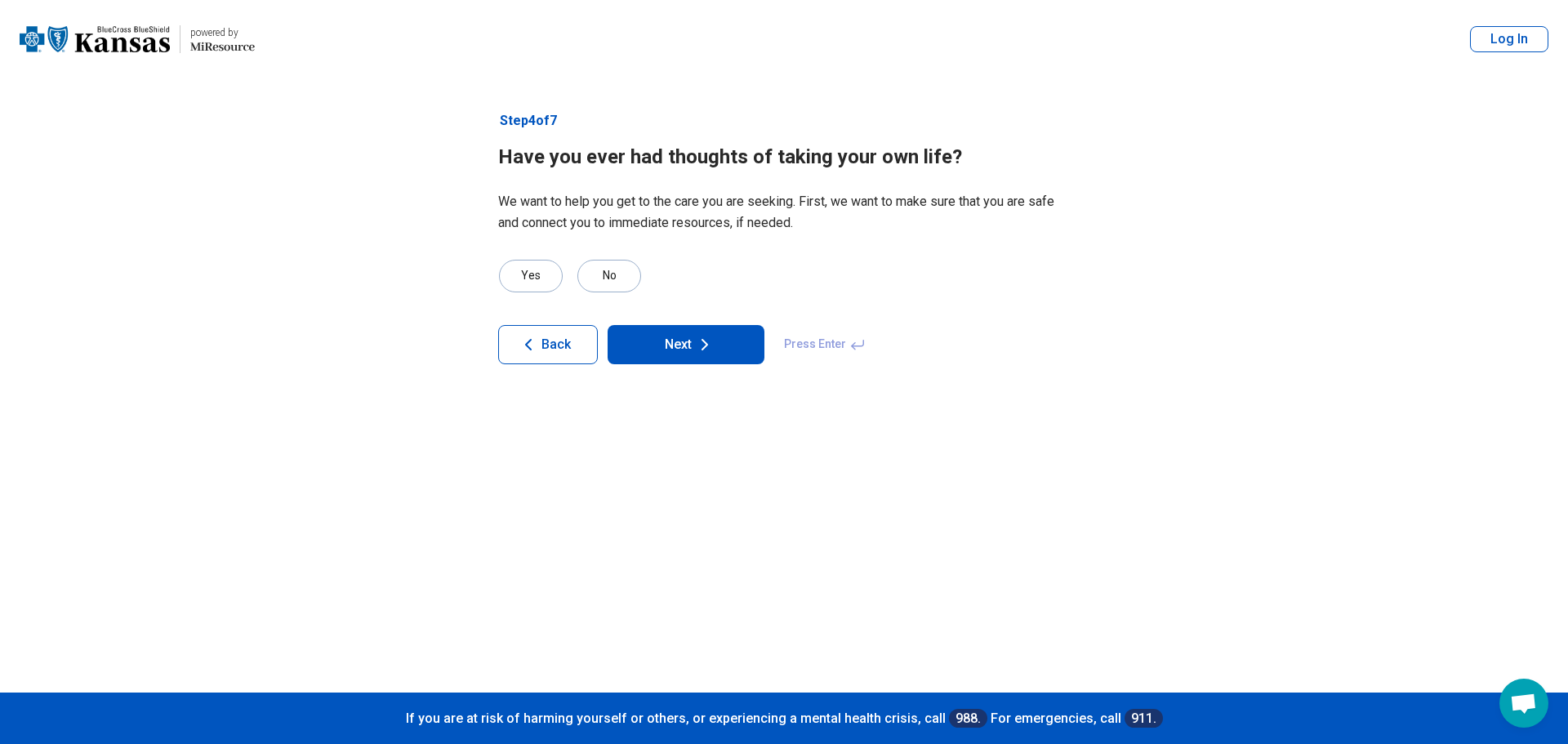
click at [669, 345] on button "Next" at bounding box center [686, 345] width 157 height 39
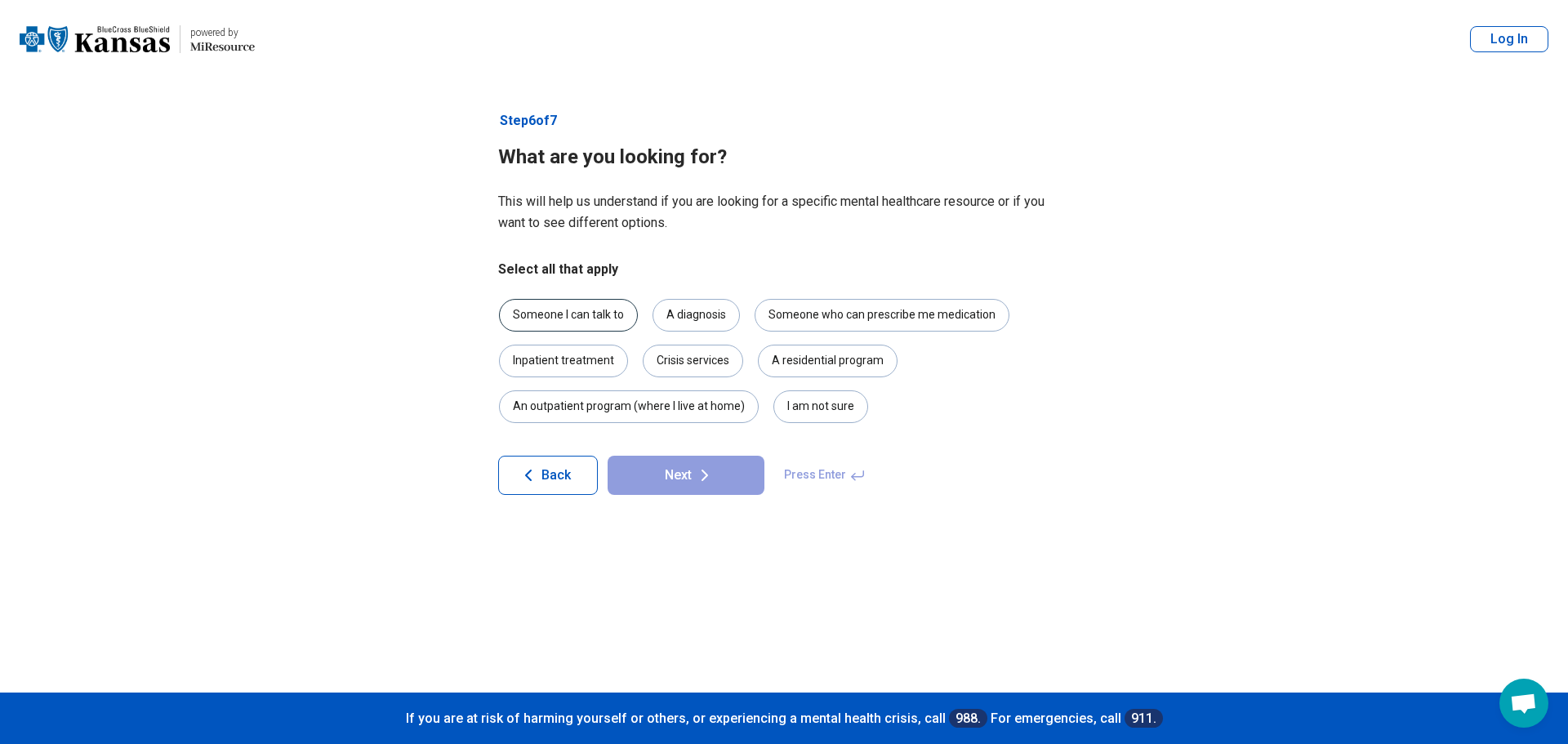
drag, startPoint x: 575, startPoint y: 311, endPoint x: 611, endPoint y: 339, distance: 45.6
click at [576, 312] on div "Someone I can talk to" at bounding box center [568, 315] width 139 height 33
click at [830, 404] on div "I am not sure" at bounding box center [820, 407] width 95 height 33
click at [710, 471] on icon at bounding box center [705, 475] width 19 height 19
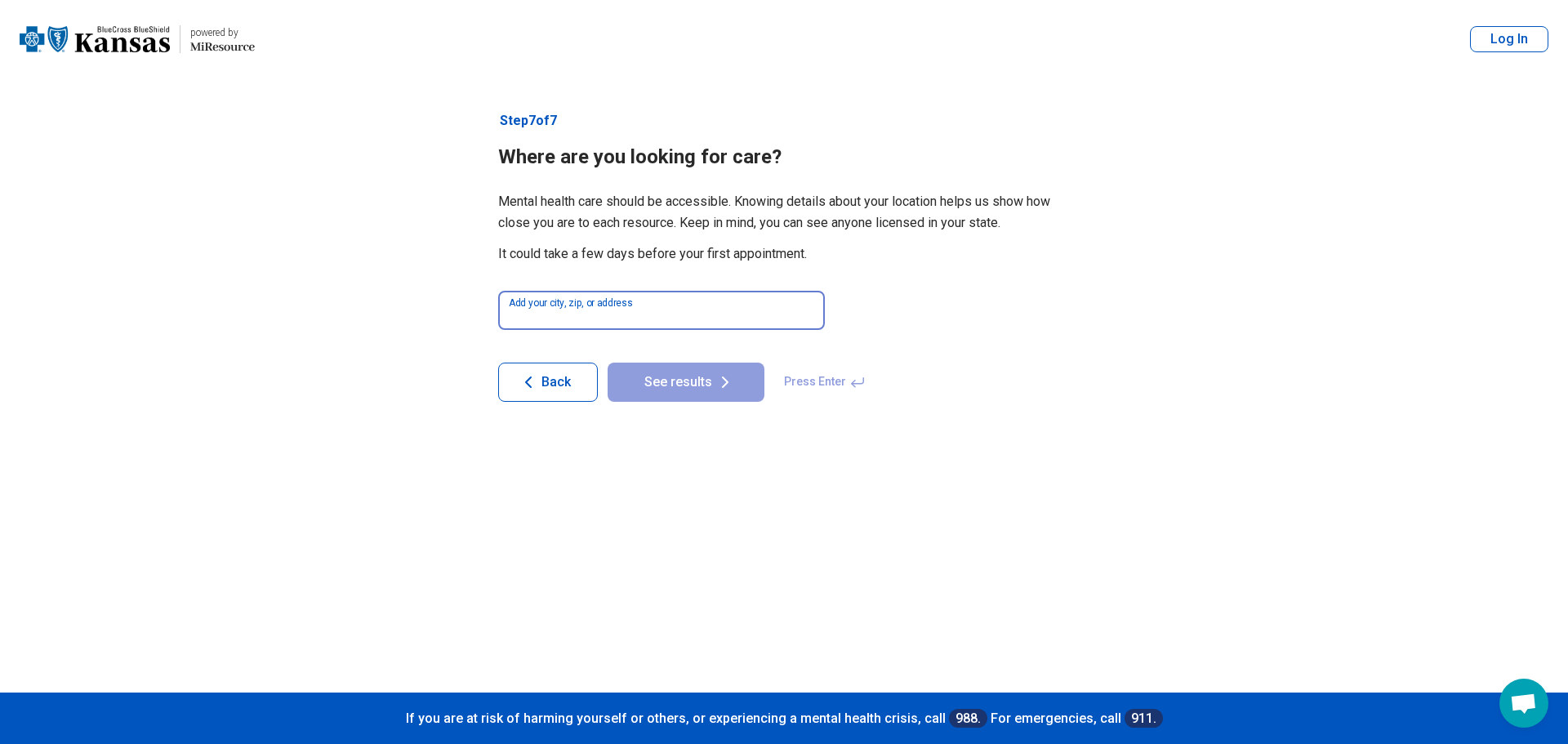
click at [681, 312] on input at bounding box center [661, 310] width 326 height 39
type input "*****"
click at [608, 363] on button "See results" at bounding box center [686, 382] width 157 height 39
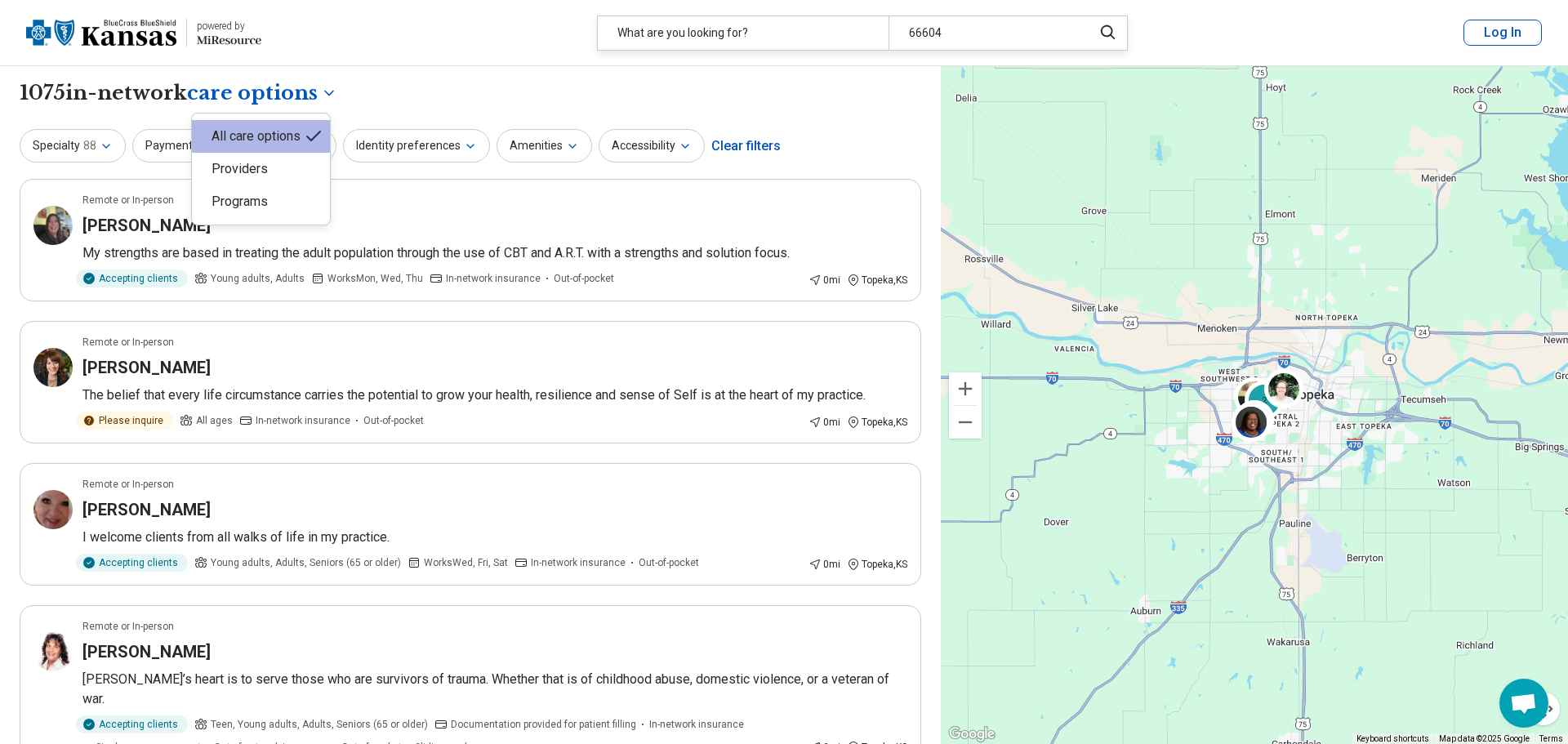
click at [243, 170] on div "Providers" at bounding box center [261, 169] width 138 height 33
select select "********"
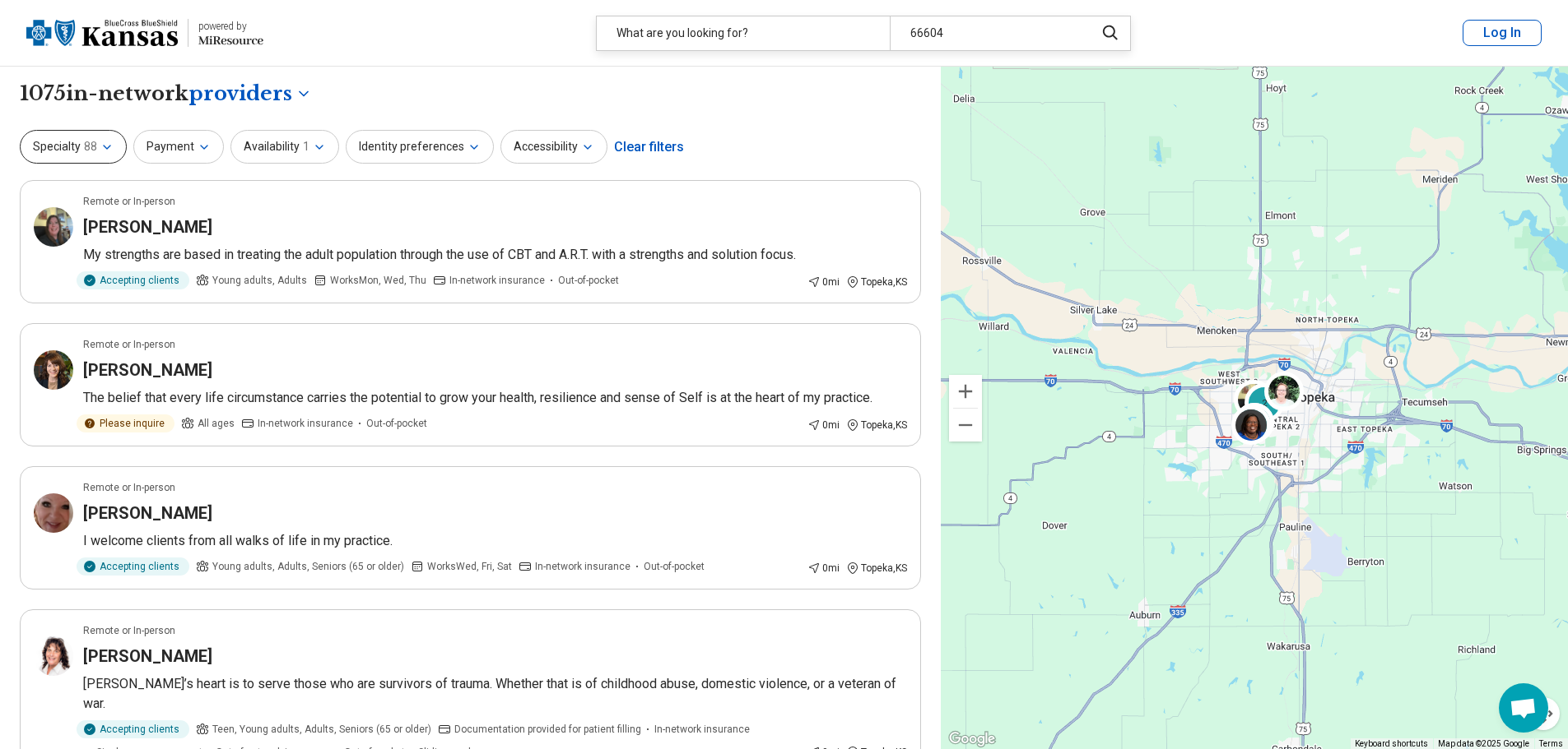
click at [73, 147] on button "Specialty 88" at bounding box center [72, 147] width 107 height 34
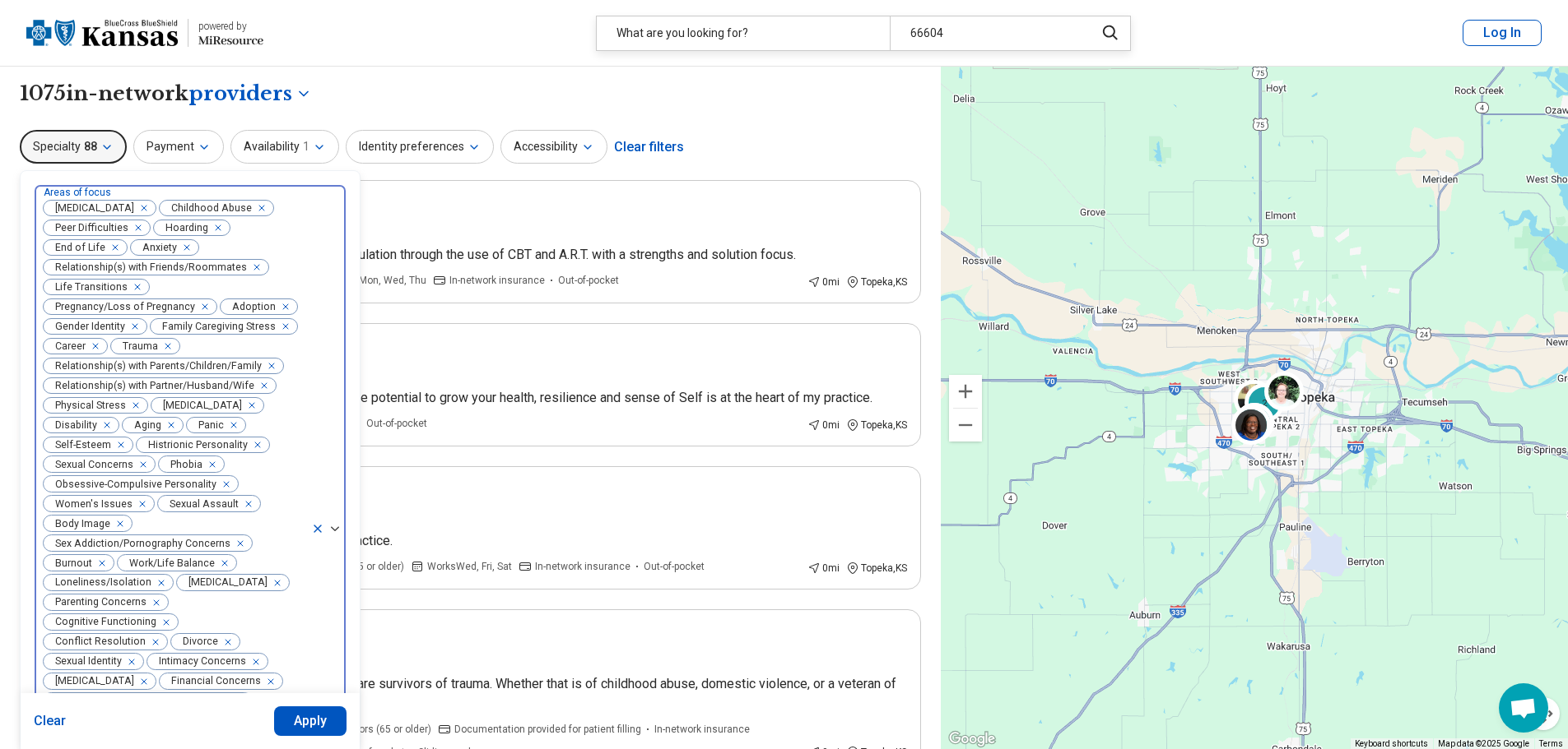
click at [243, 203] on span "Childhood Abuse" at bounding box center [208, 208] width 97 height 15
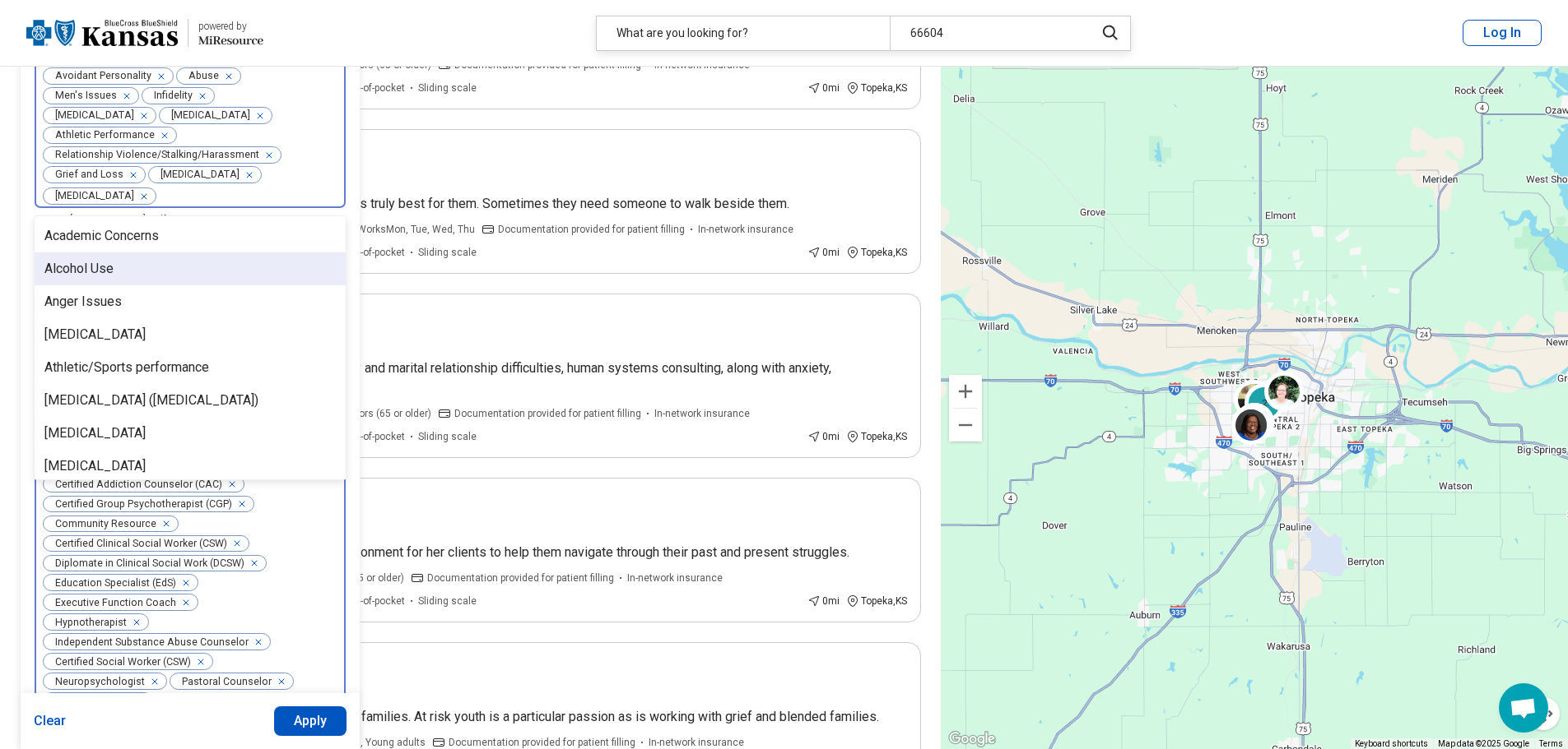
scroll to position [647, 0]
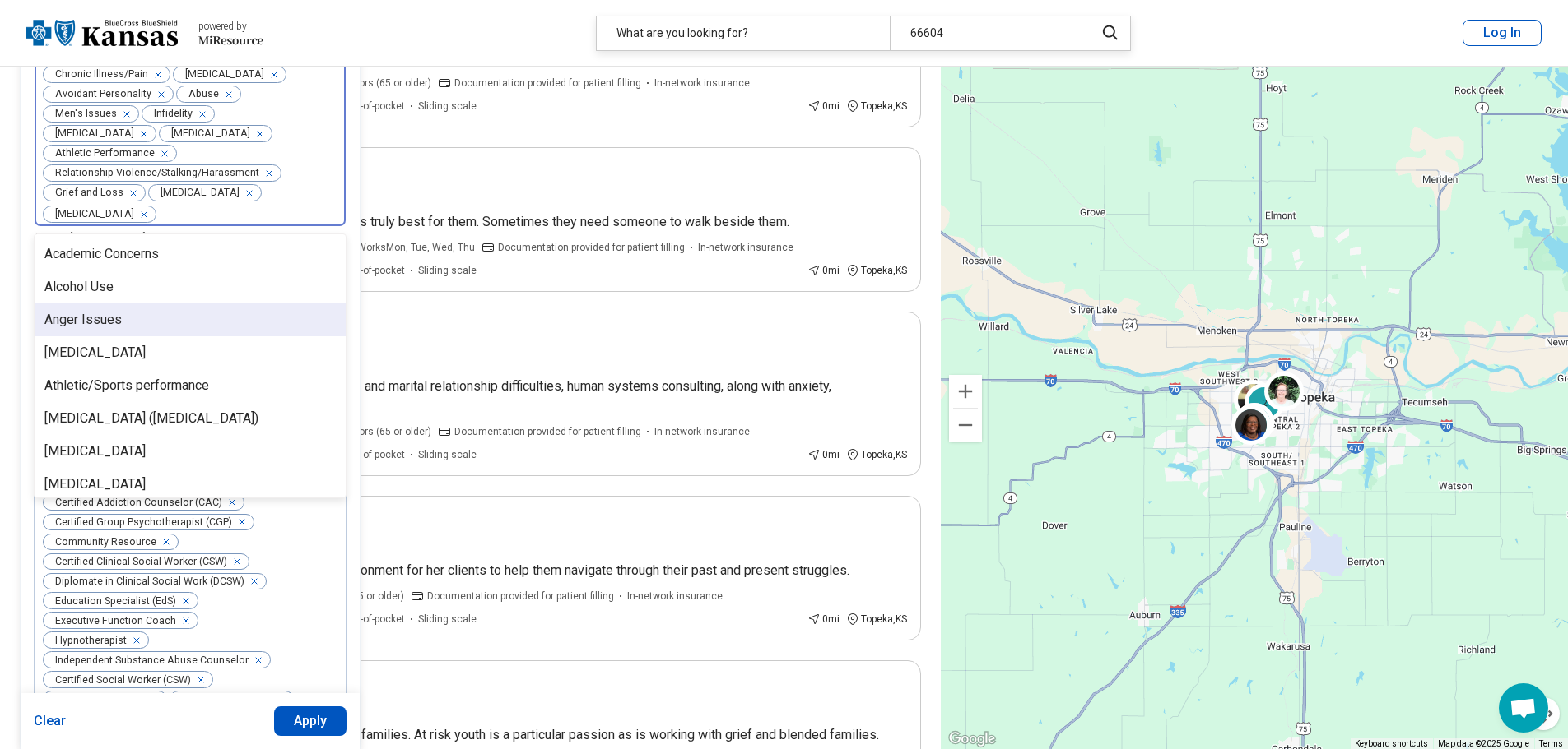
click at [72, 330] on div "Anger Issues" at bounding box center [83, 320] width 77 height 19
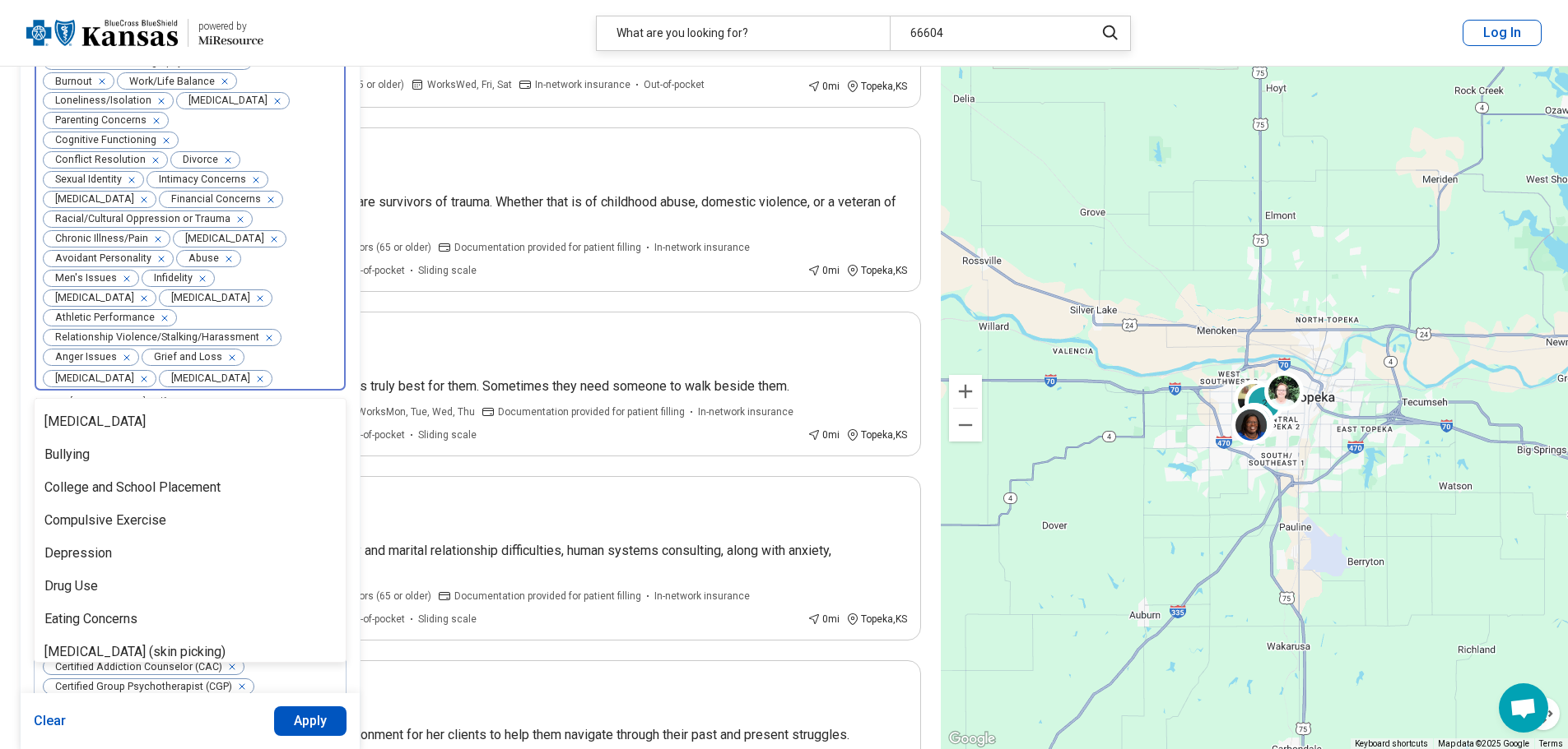
scroll to position [0, 0]
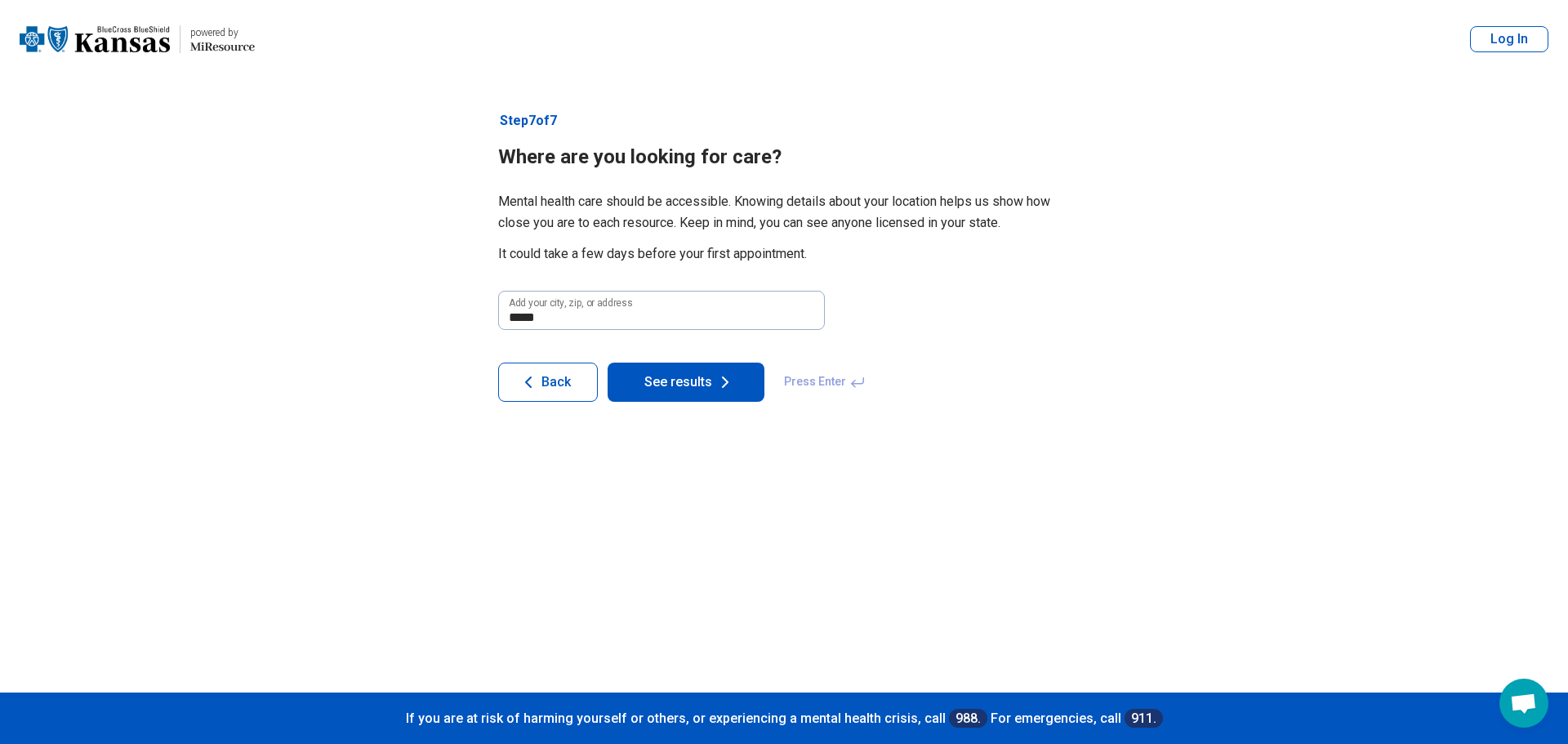
click at [640, 381] on button "See results" at bounding box center [686, 382] width 157 height 39
select select "***"
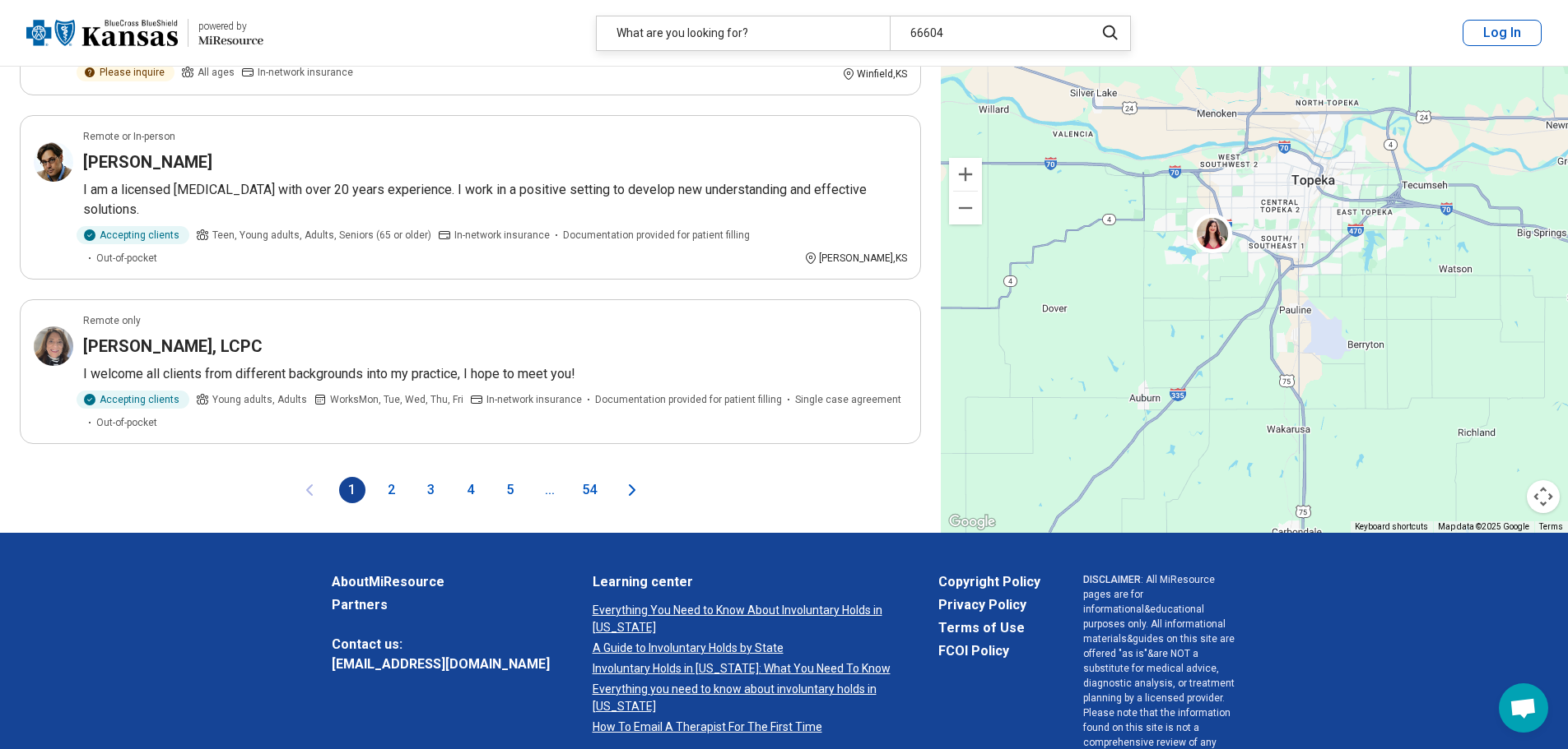
scroll to position [2711, 0]
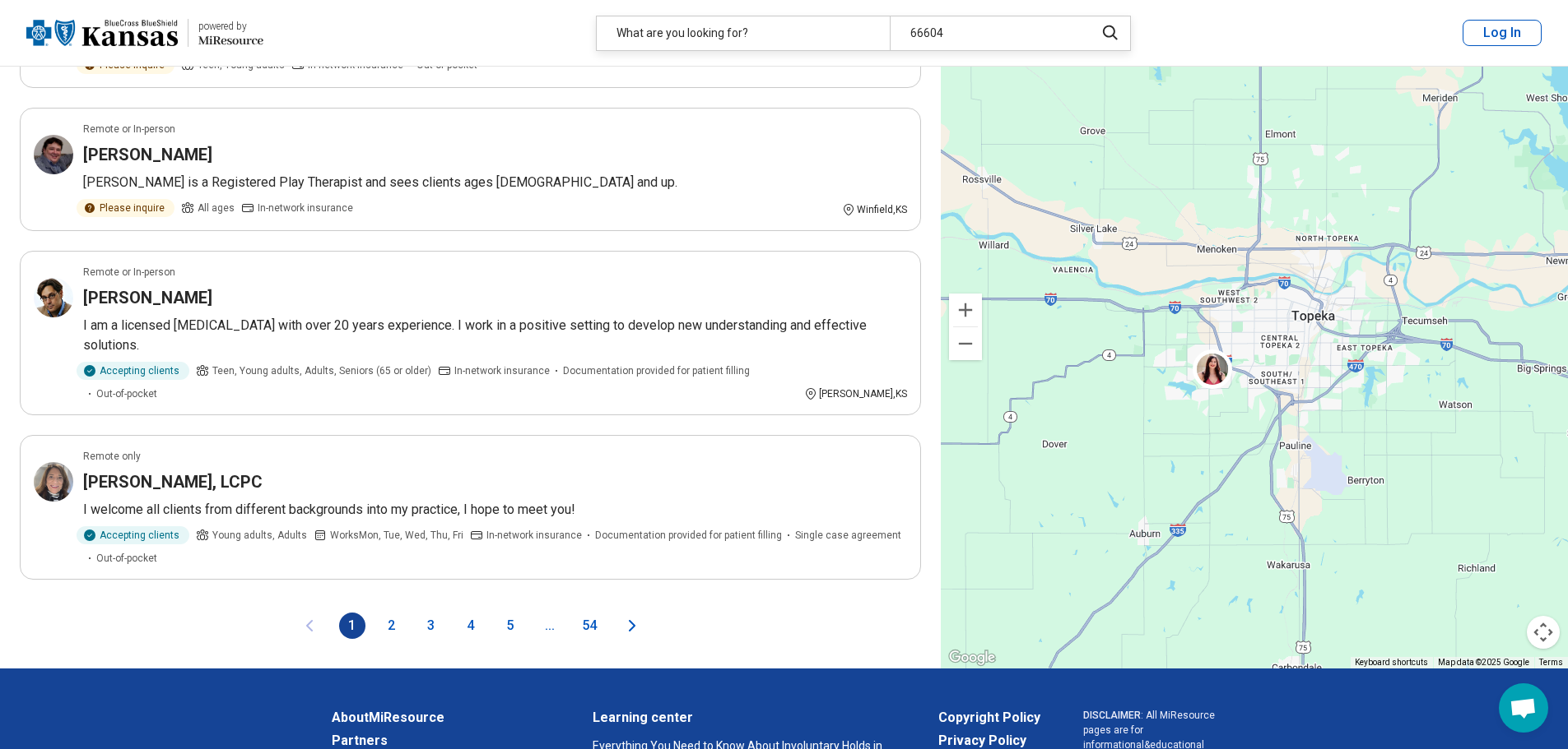
click at [391, 613] on button "2" at bounding box center [392, 626] width 26 height 26
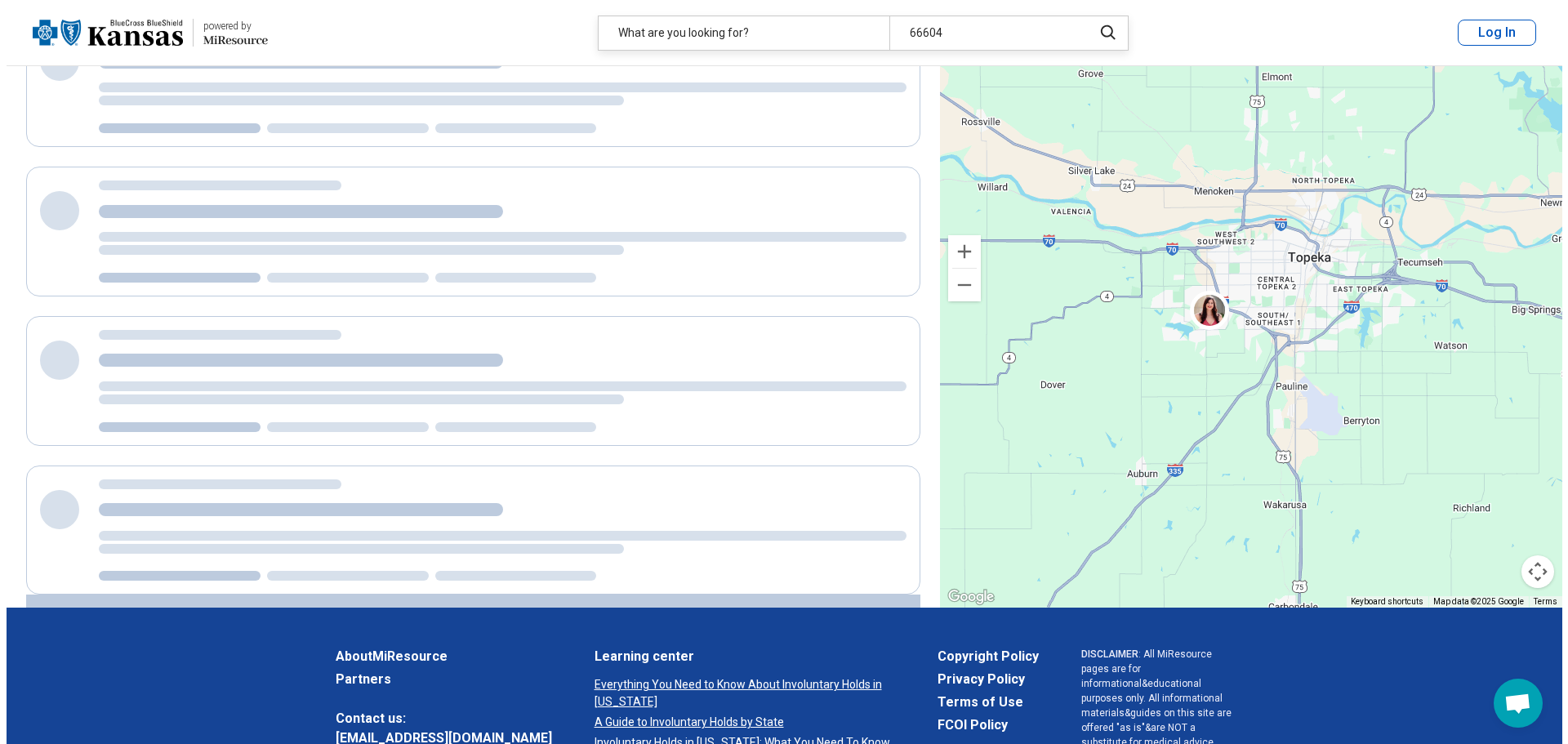
scroll to position [0, 0]
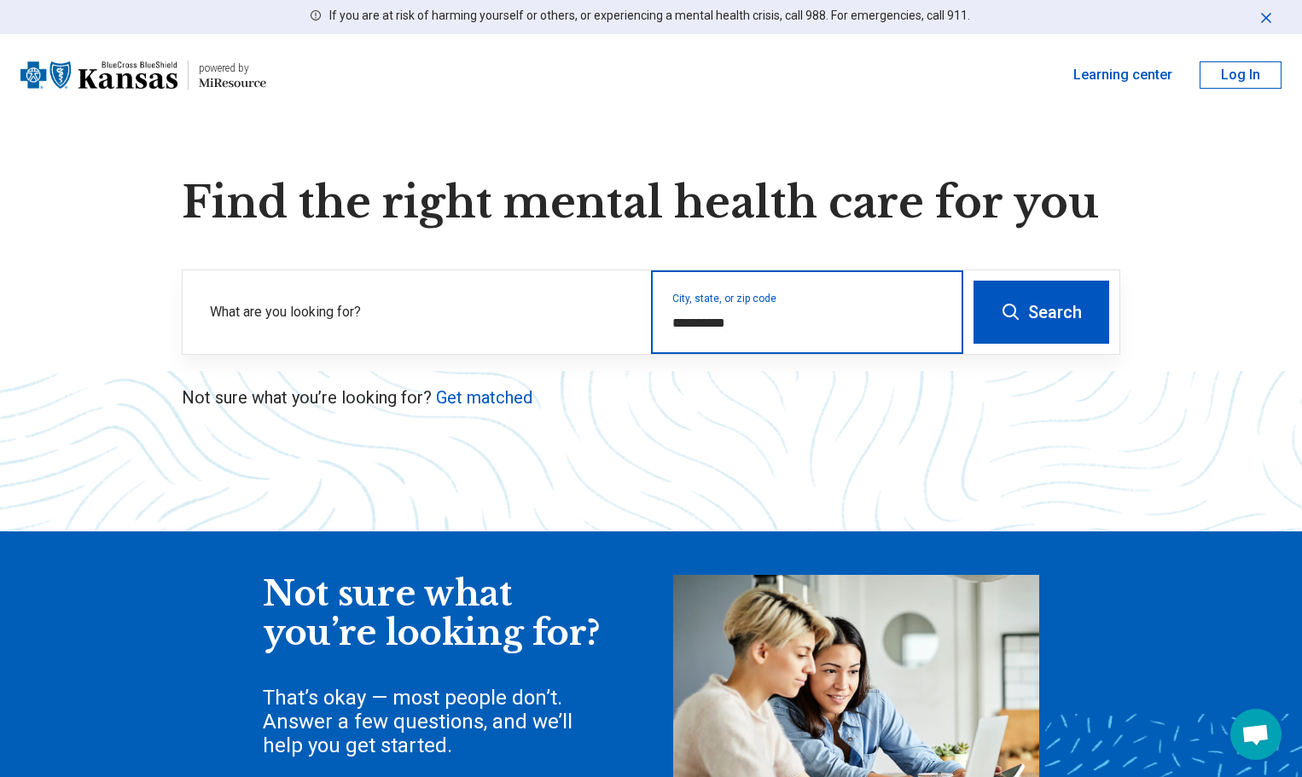
click at [758, 317] on input "**********" at bounding box center [807, 323] width 270 height 20
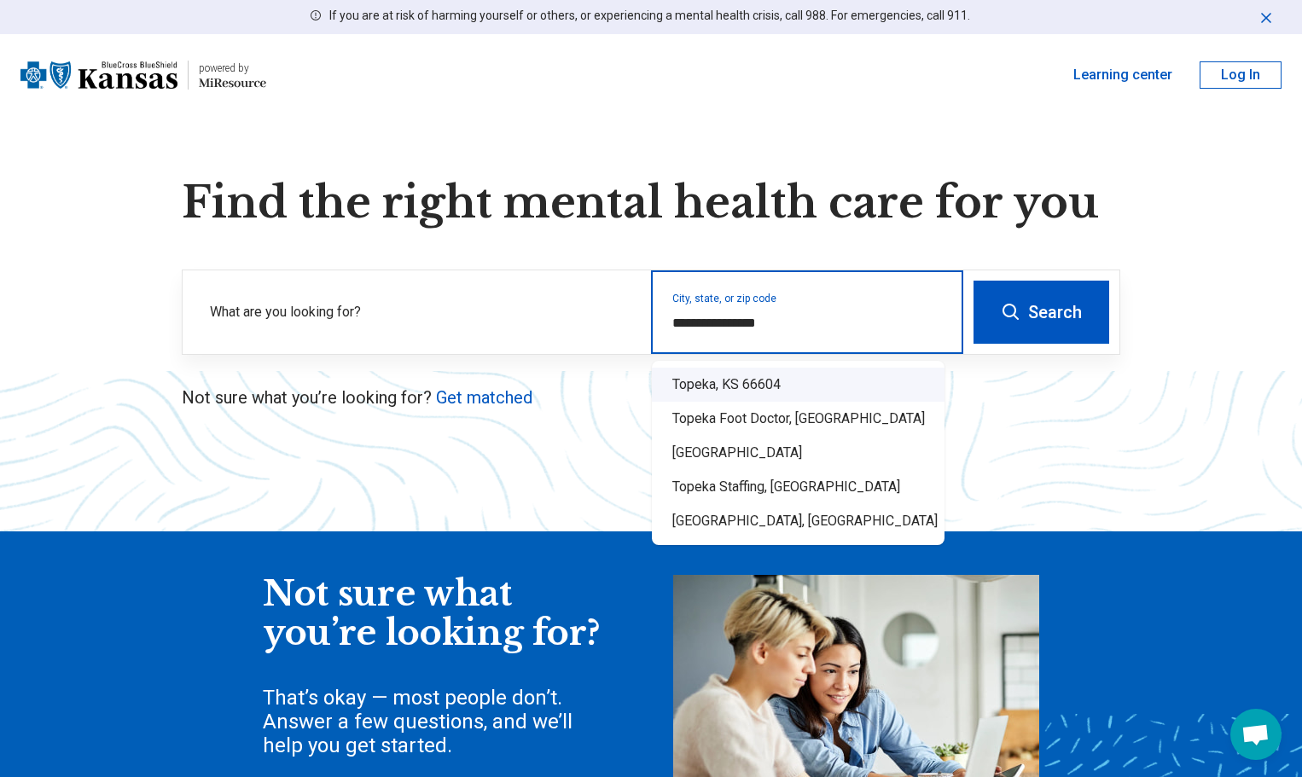
click at [730, 384] on div "Topeka, KS 66604" at bounding box center [798, 385] width 293 height 34
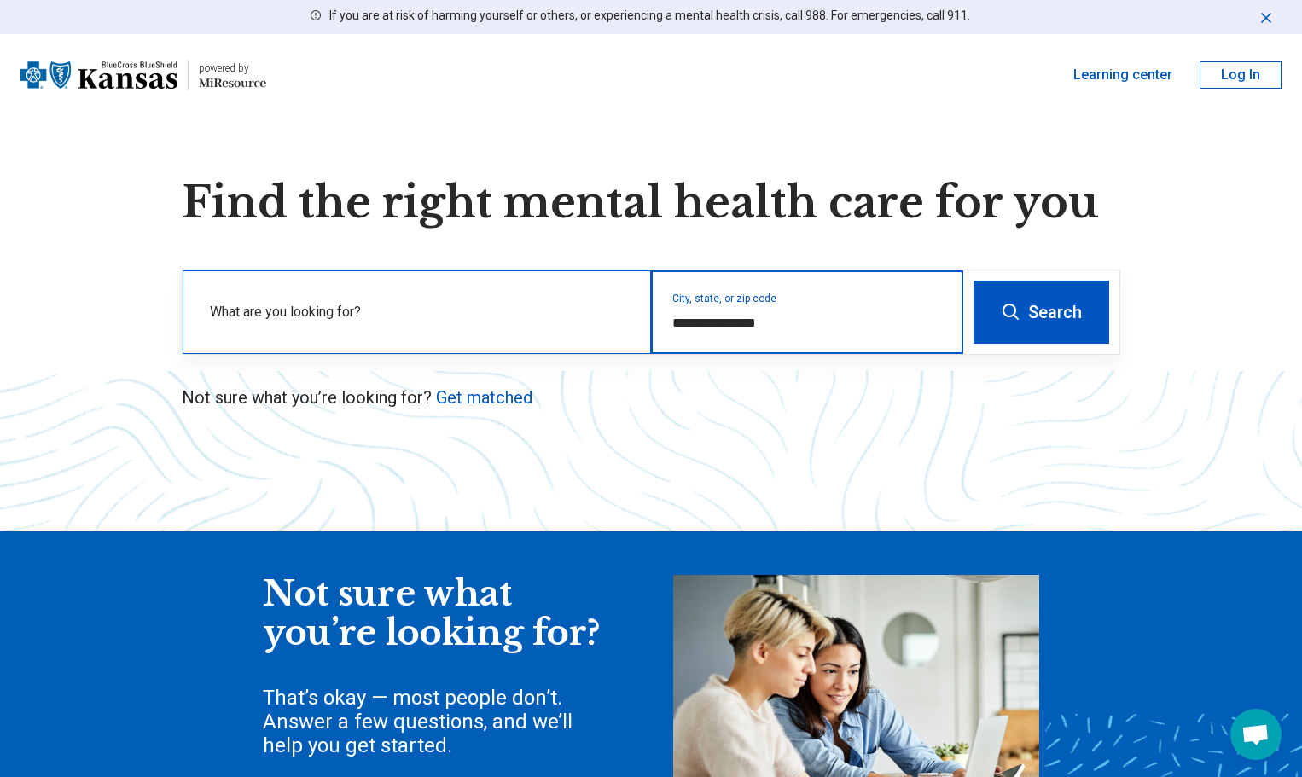
type input "**********"
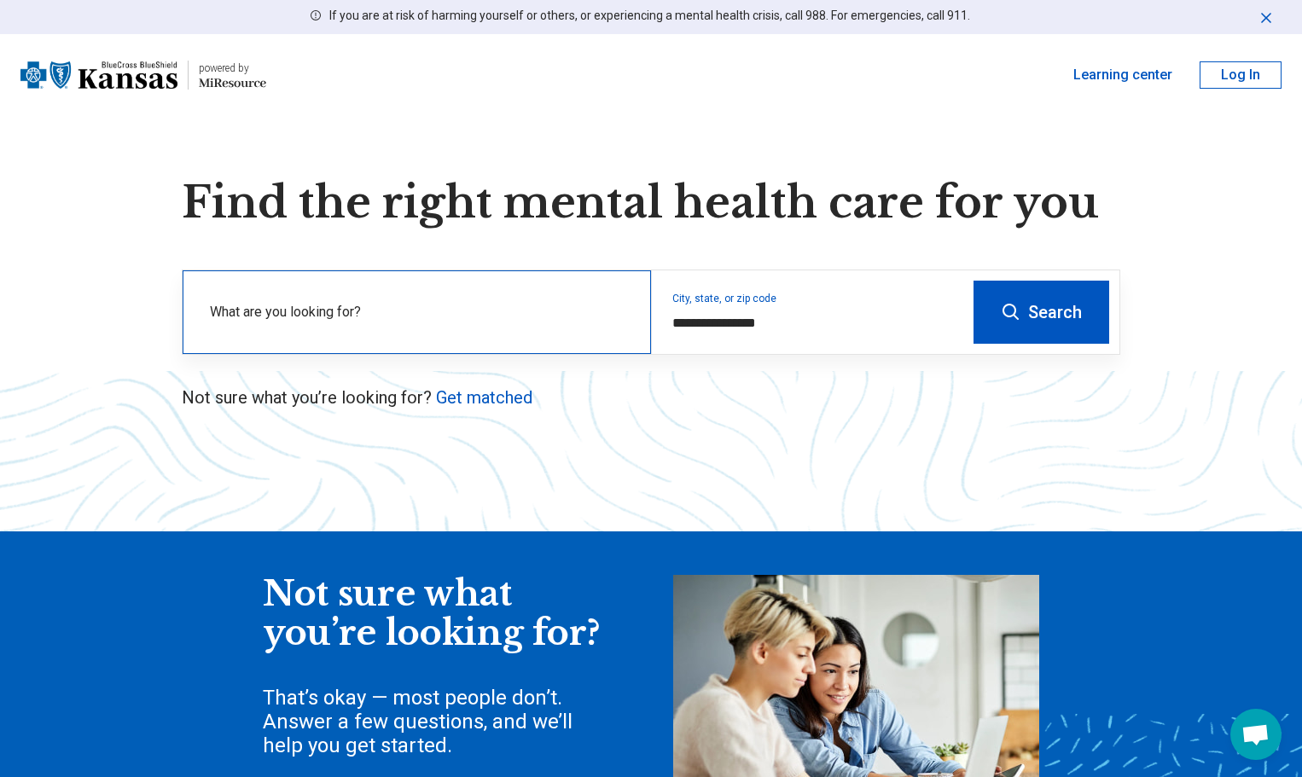
click at [415, 312] on label "What are you looking for?" at bounding box center [420, 312] width 421 height 20
click at [1021, 311] on icon at bounding box center [1011, 312] width 20 height 20
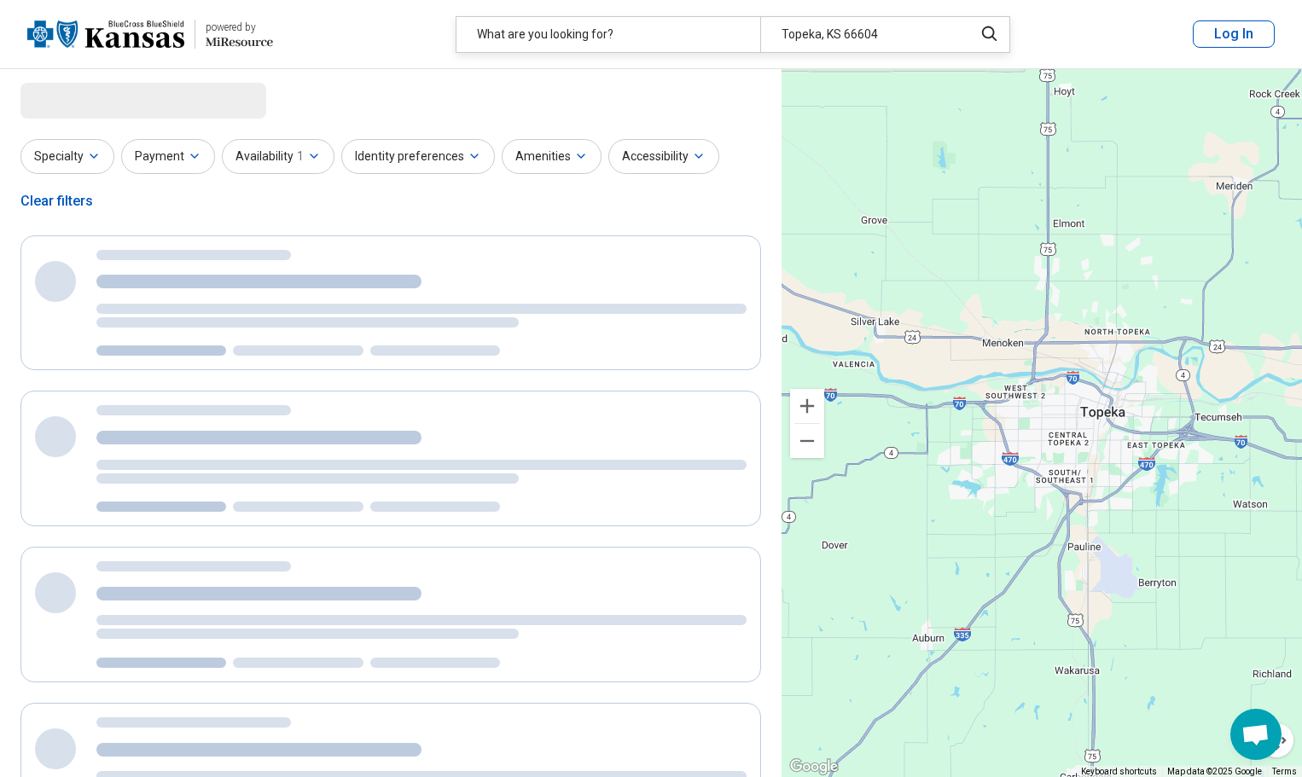
select select "***"
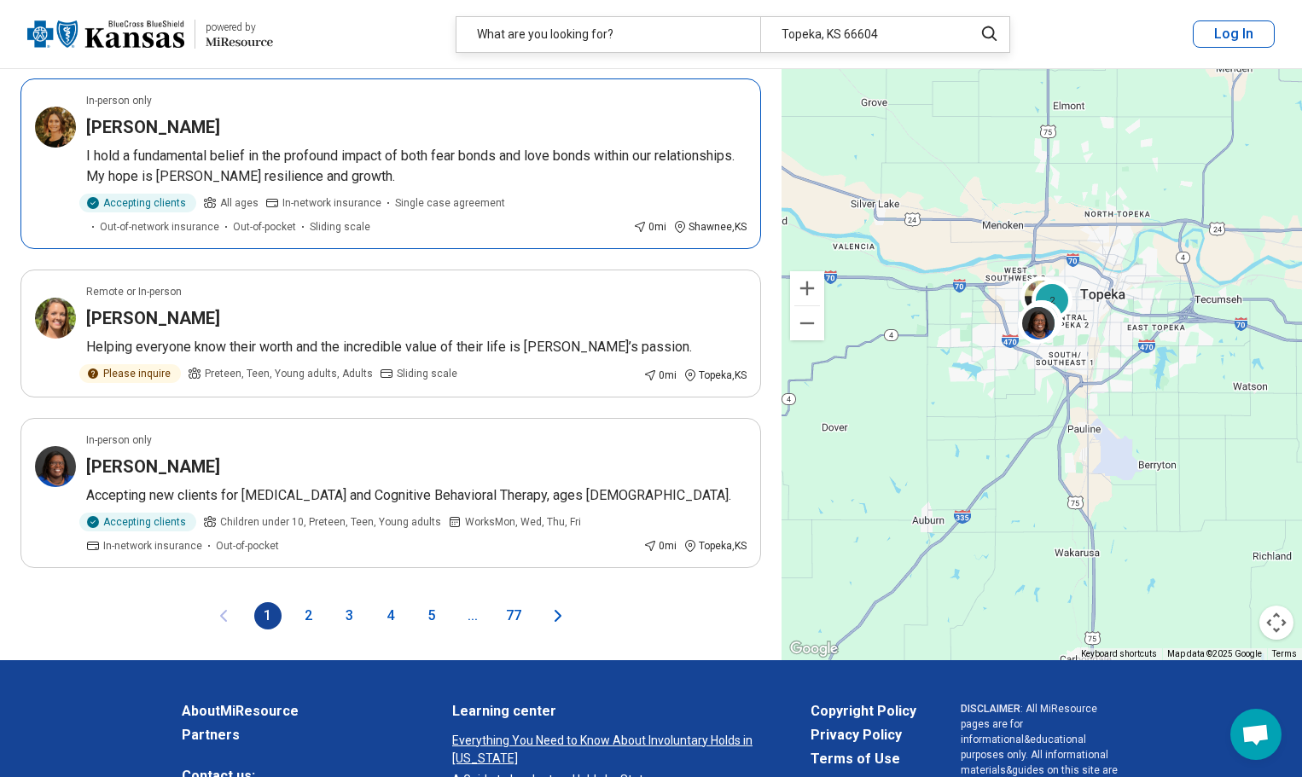
scroll to position [3498, 0]
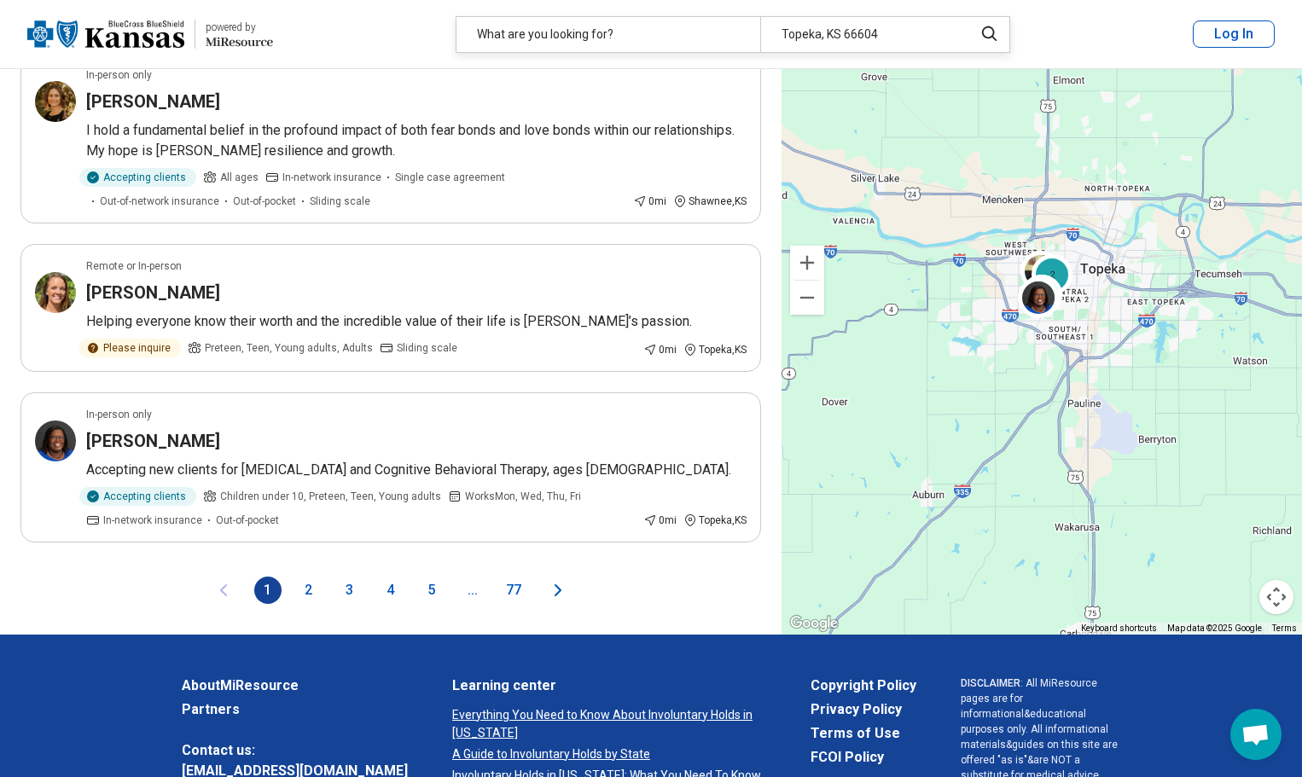
click at [315, 577] on button "2" at bounding box center [308, 590] width 27 height 27
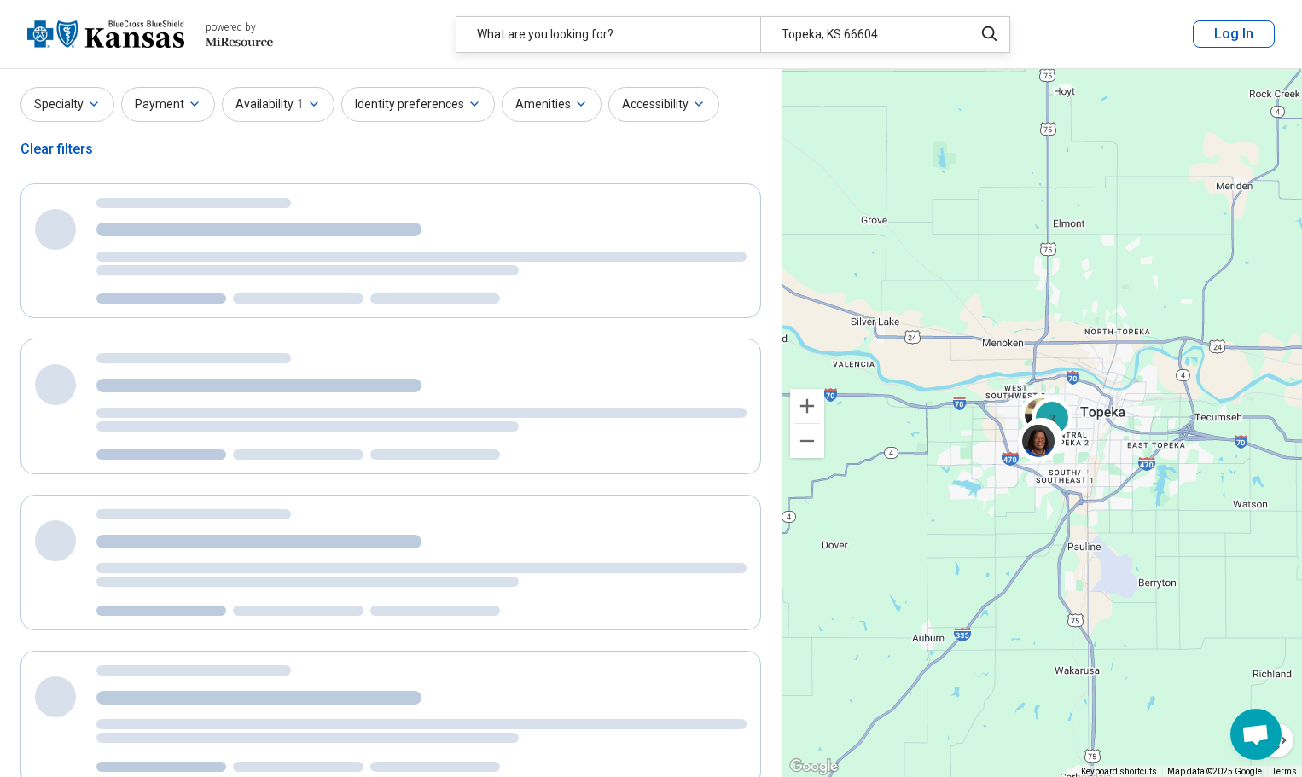
scroll to position [0, 0]
